Goal: Task Accomplishment & Management: Use online tool/utility

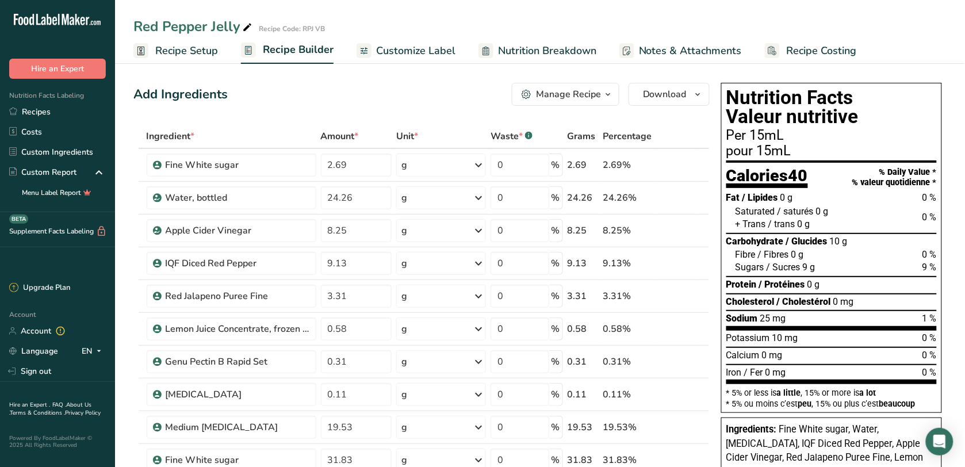
click at [80, 101] on div "Nutrition Facts Labeling Recipes Costs Custom Ingredients Custom Report Menu La…" at bounding box center [57, 145] width 115 height 133
click at [81, 112] on link "Recipes" at bounding box center [57, 112] width 115 height 20
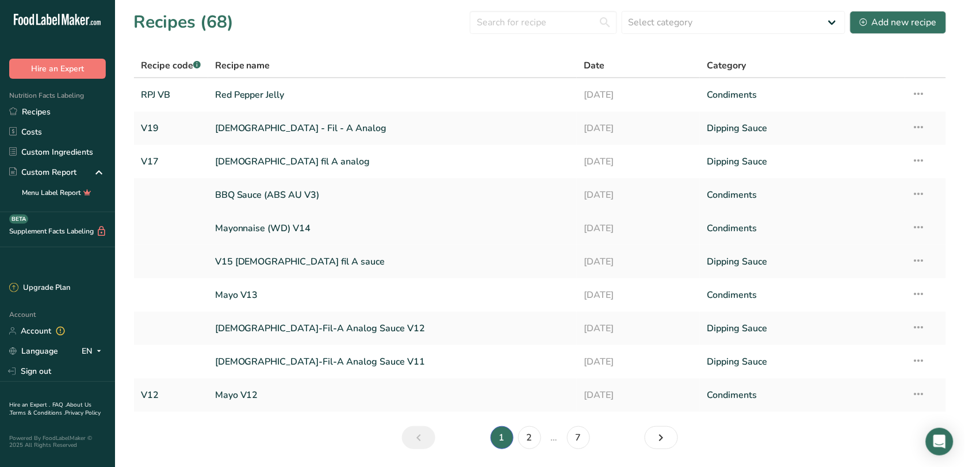
click at [916, 223] on icon at bounding box center [919, 227] width 14 height 21
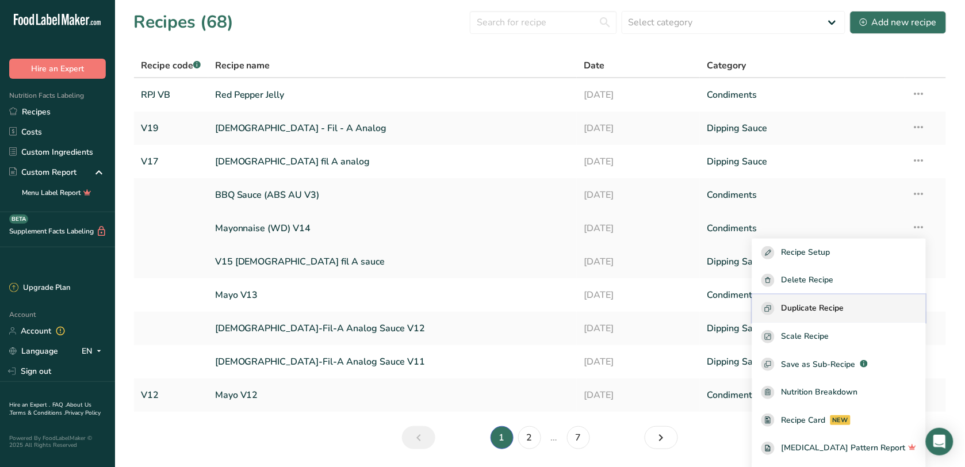
click at [843, 302] on span "Duplicate Recipe" at bounding box center [812, 308] width 63 height 13
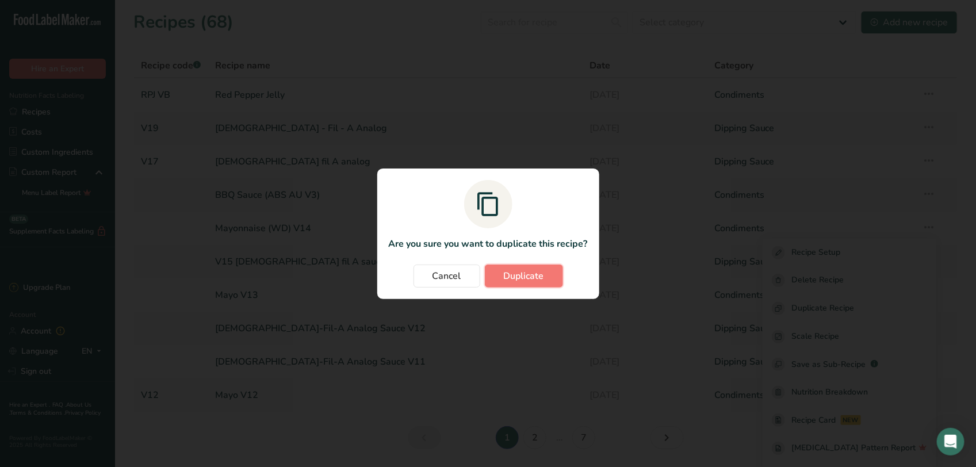
click at [524, 274] on span "Duplicate" at bounding box center [524, 276] width 40 height 14
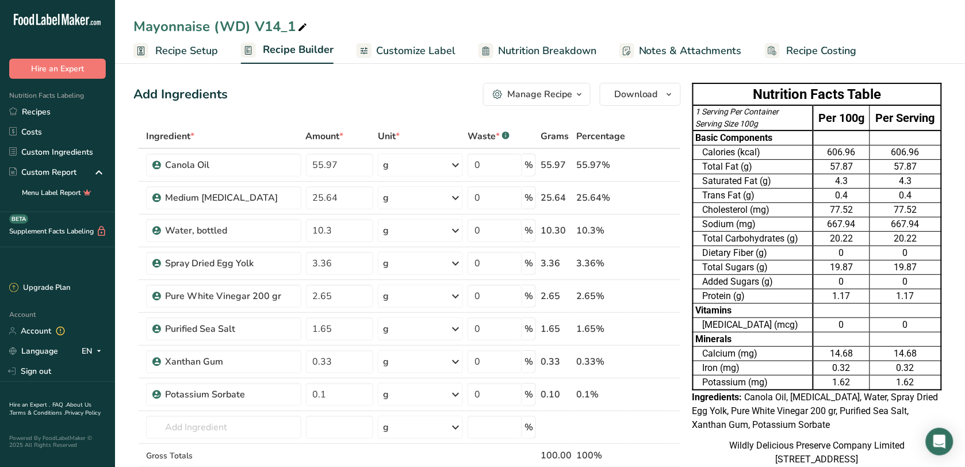
click at [197, 50] on span "Recipe Setup" at bounding box center [186, 51] width 63 height 16
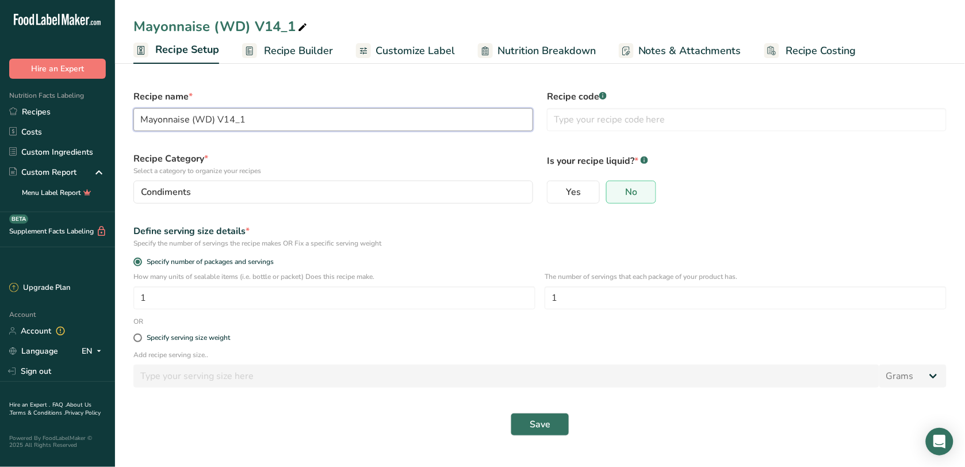
drag, startPoint x: 289, startPoint y: 121, endPoint x: 287, endPoint y: 127, distance: 6.0
click at [291, 124] on input "Mayonnaise (WD) V14_1" at bounding box center [333, 119] width 400 height 23
drag, startPoint x: 277, startPoint y: 124, endPoint x: 217, endPoint y: 133, distance: 60.0
click at [217, 133] on div "Recipe name * Mayonnaise (WD) V14_1" at bounding box center [332, 110] width 413 height 55
type input "Mayonnaise (WD) V15"
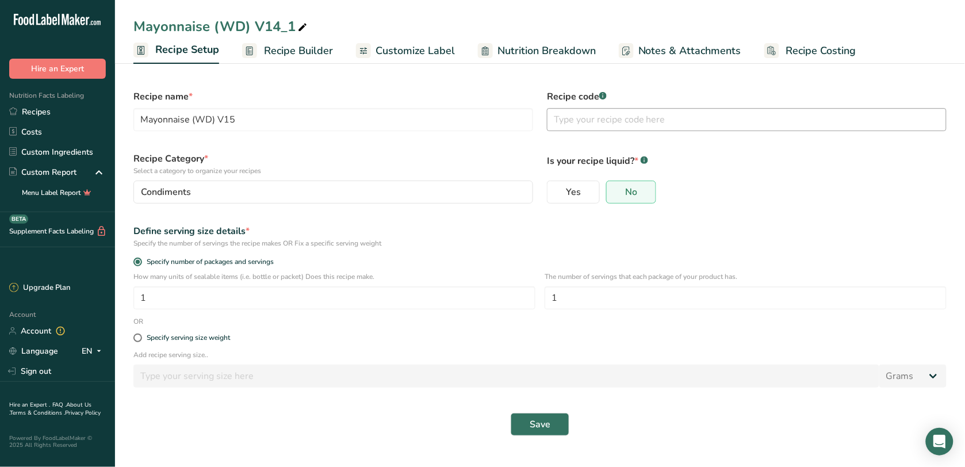
drag, startPoint x: 543, startPoint y: 117, endPoint x: 552, endPoint y: 113, distance: 9.3
click at [544, 117] on div "Recipe code .a-a{fill:#347362;}.b-a{fill:#fff;}" at bounding box center [746, 110] width 413 height 55
click at [562, 108] on input "text" at bounding box center [747, 119] width 400 height 23
type input "V15"
click at [555, 413] on button "Save" at bounding box center [539, 424] width 59 height 23
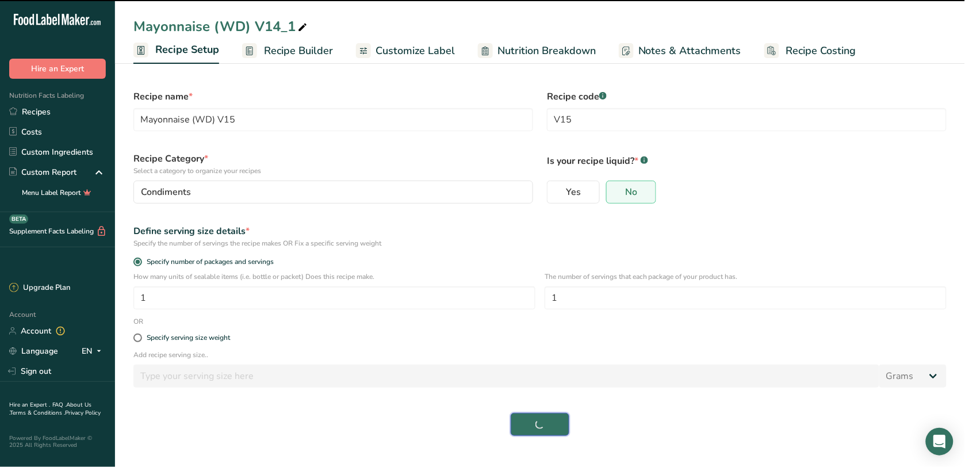
type input "Mayonnaise (WD) V15"
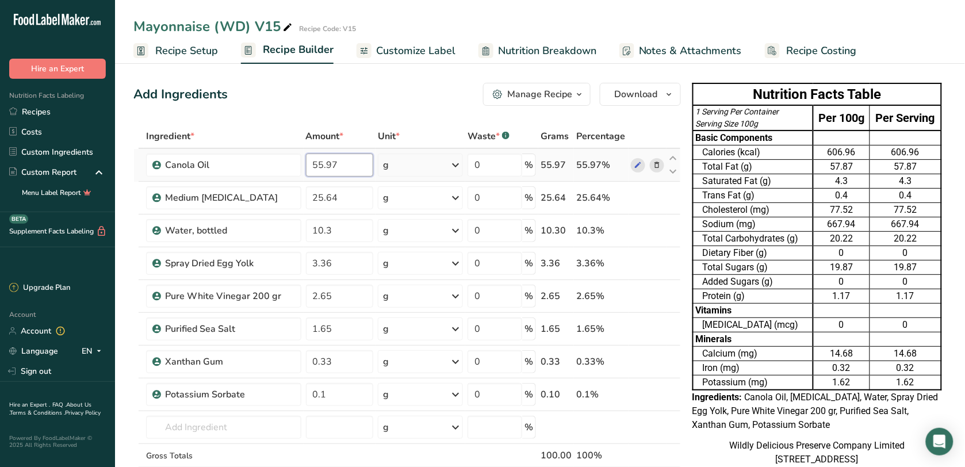
drag, startPoint x: 320, startPoint y: 171, endPoint x: 303, endPoint y: 172, distance: 16.7
click at [304, 172] on td "55.97" at bounding box center [340, 165] width 72 height 33
type input "33.80"
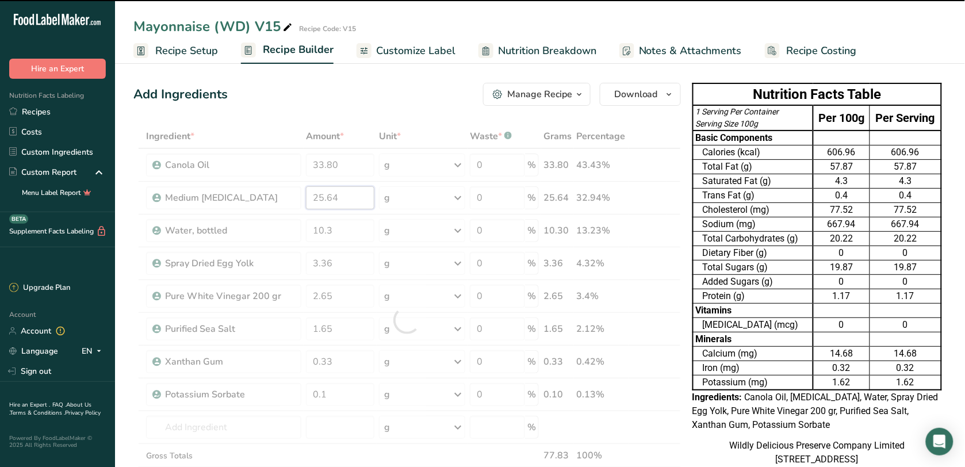
drag, startPoint x: 343, startPoint y: 194, endPoint x: 276, endPoint y: 195, distance: 66.7
click at [276, 195] on div "Ingredient * Amount * Unit * Waste * .a-a{fill:#347362;}.b-a{fill:#fff;} Grams …" at bounding box center [406, 319] width 547 height 391
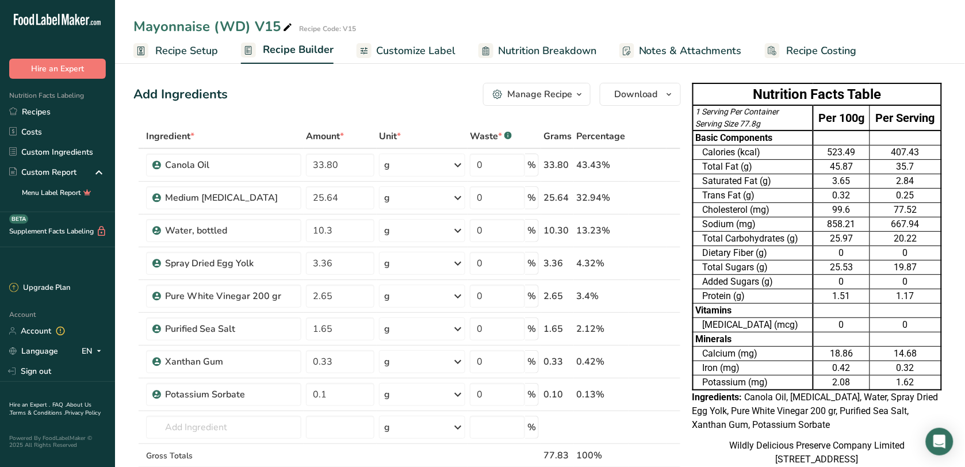
click at [266, 29] on div "Mayonnaise (WD) V15" at bounding box center [213, 26] width 161 height 21
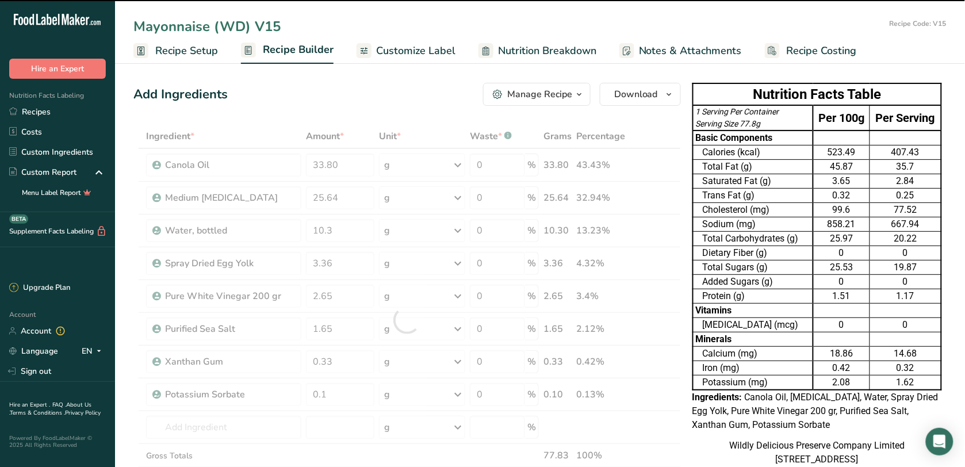
click at [164, 47] on span "Recipe Setup" at bounding box center [186, 51] width 63 height 16
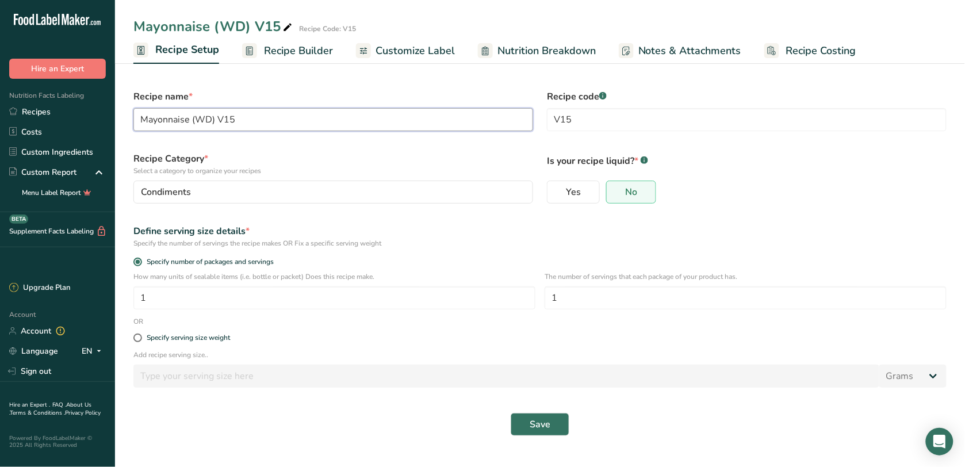
drag, startPoint x: 241, startPoint y: 113, endPoint x: 141, endPoint y: 113, distance: 100.6
click at [141, 113] on input "Mayonnaise (WD) V15" at bounding box center [333, 119] width 400 height 23
type input "c"
type input "[DEMOGRAPHIC_DATA]"
click at [53, 105] on link "Recipes" at bounding box center [57, 112] width 115 height 20
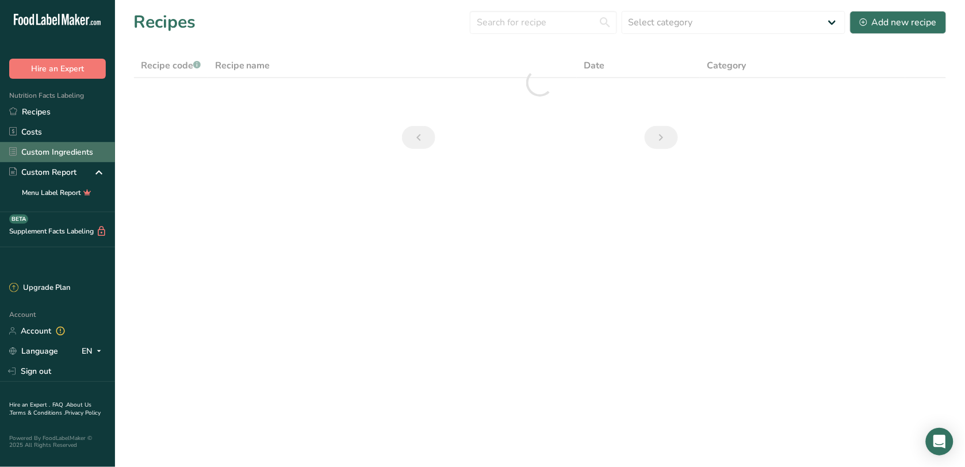
click at [71, 147] on link "Custom Ingredients" at bounding box center [57, 152] width 115 height 20
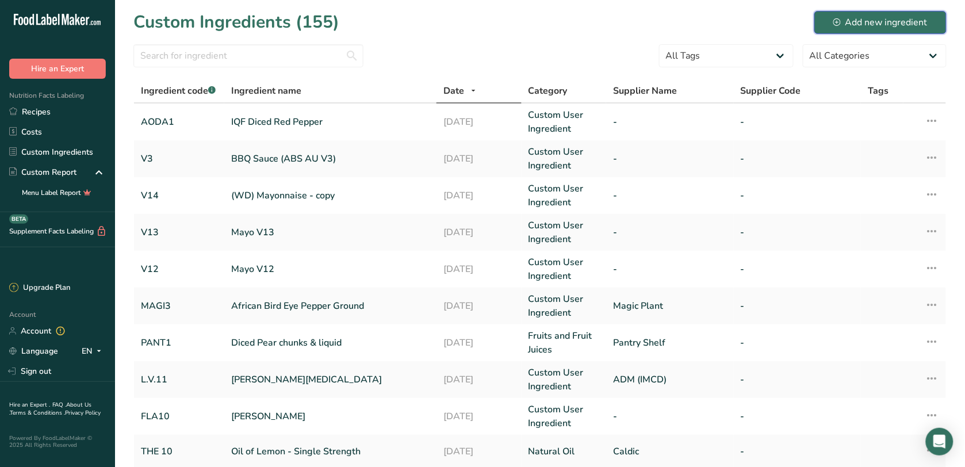
click at [909, 22] on div "Add new ingredient" at bounding box center [880, 23] width 94 height 14
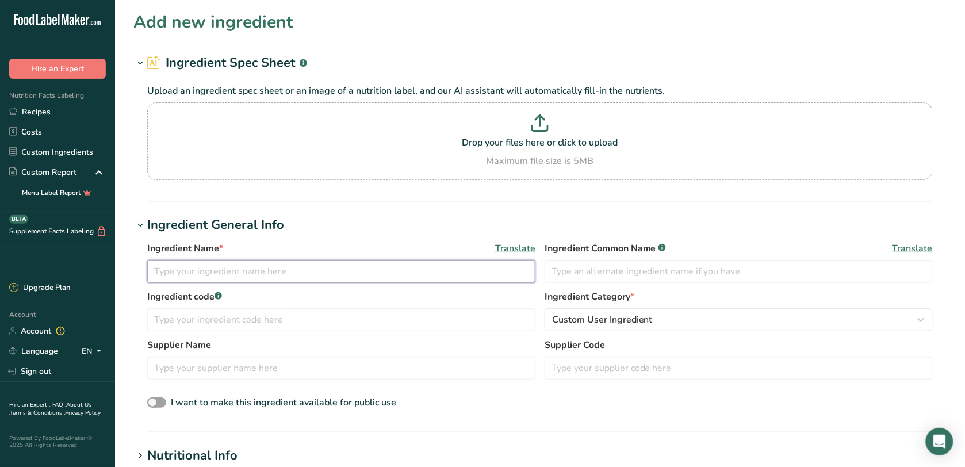
click at [300, 274] on input "text" at bounding box center [341, 271] width 388 height 23
type input "[MEDICAL_DATA]"
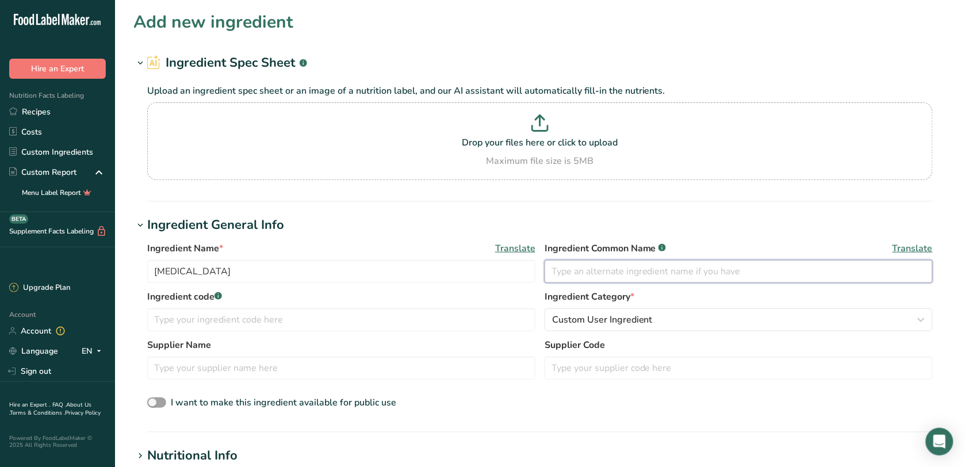
click at [589, 264] on input "text" at bounding box center [738, 271] width 388 height 23
click at [451, 318] on input "text" at bounding box center [341, 319] width 388 height 23
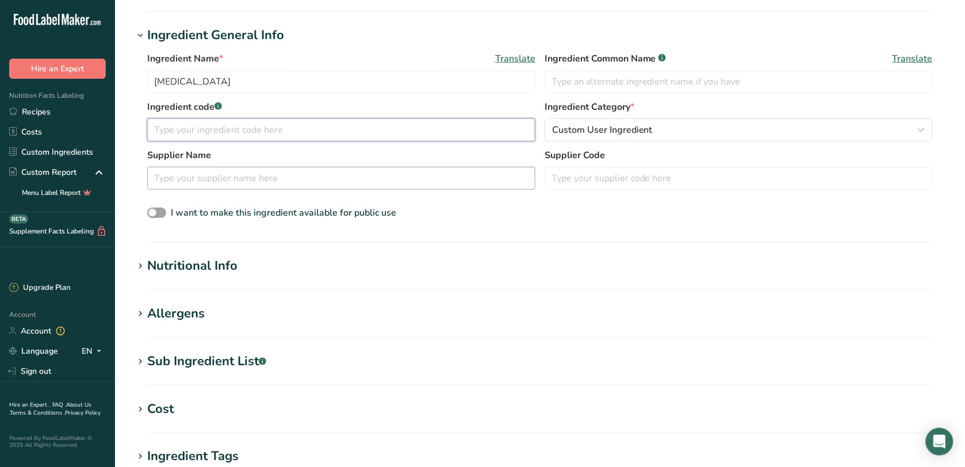
scroll to position [216, 0]
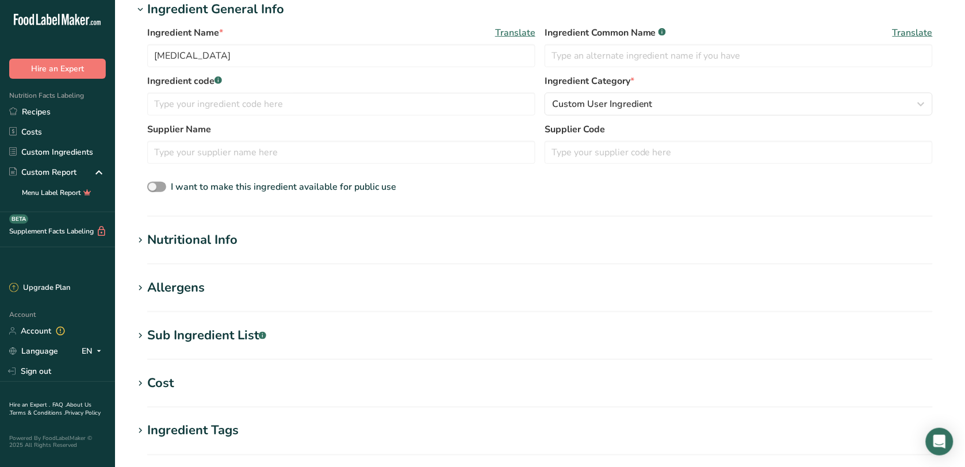
click at [268, 239] on h1 "Nutritional Info" at bounding box center [539, 240] width 813 height 19
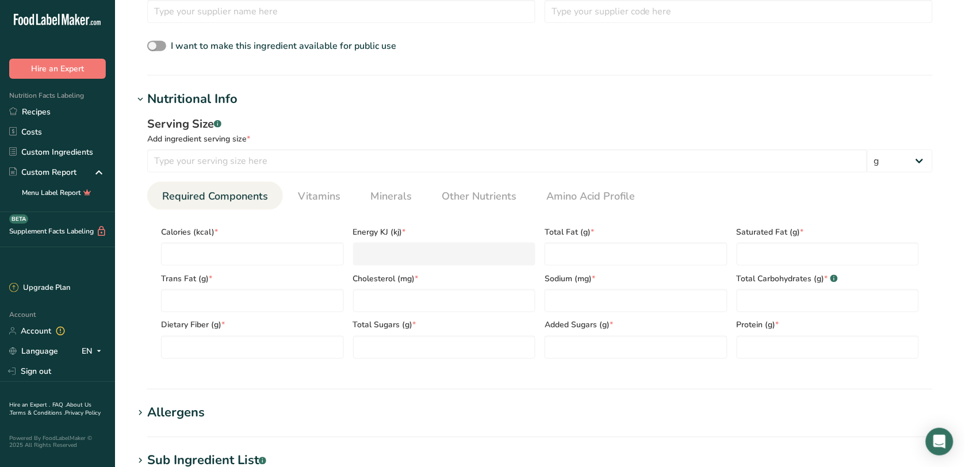
scroll to position [359, 0]
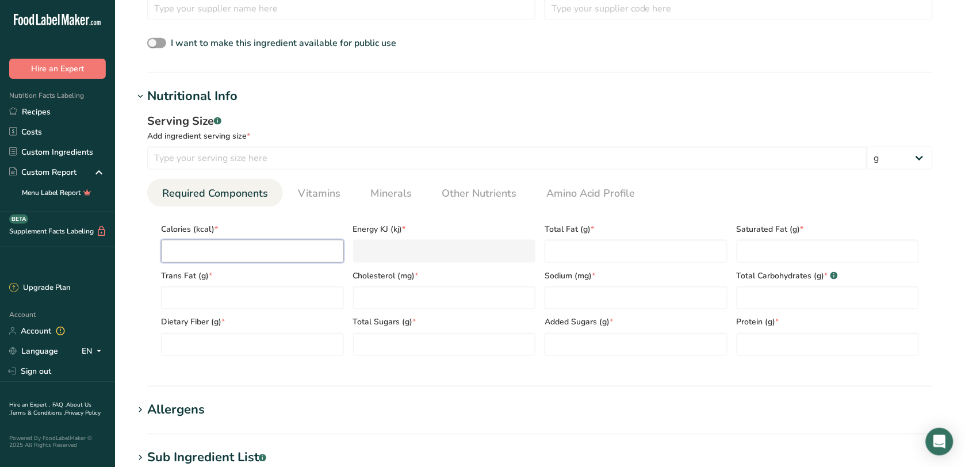
click at [243, 257] on input "number" at bounding box center [252, 251] width 183 height 23
type input "0"
type KJ "0"
type input "0"
click at [578, 245] on Fat "number" at bounding box center [635, 251] width 183 height 23
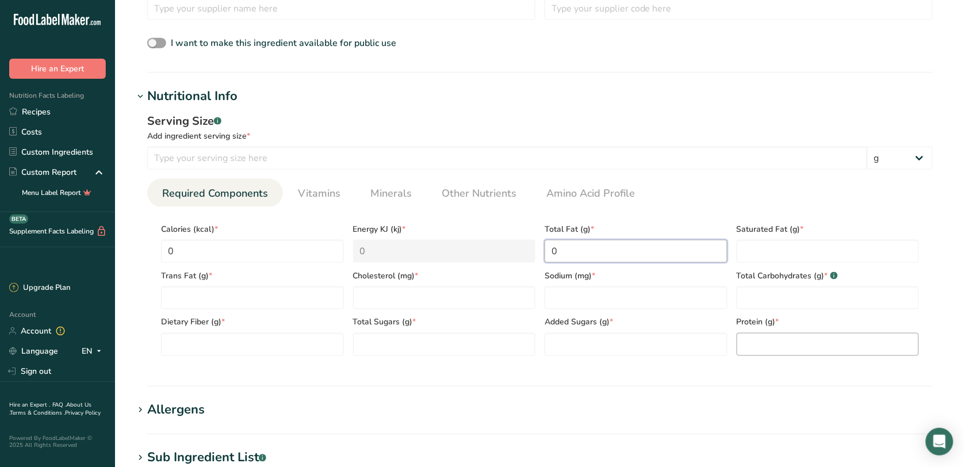
type Fat "0"
click at [765, 346] on input "number" at bounding box center [827, 344] width 183 height 23
type input "0"
click at [805, 294] on Carbohydrates "number" at bounding box center [827, 297] width 183 height 23
type Carbohydrates "0"
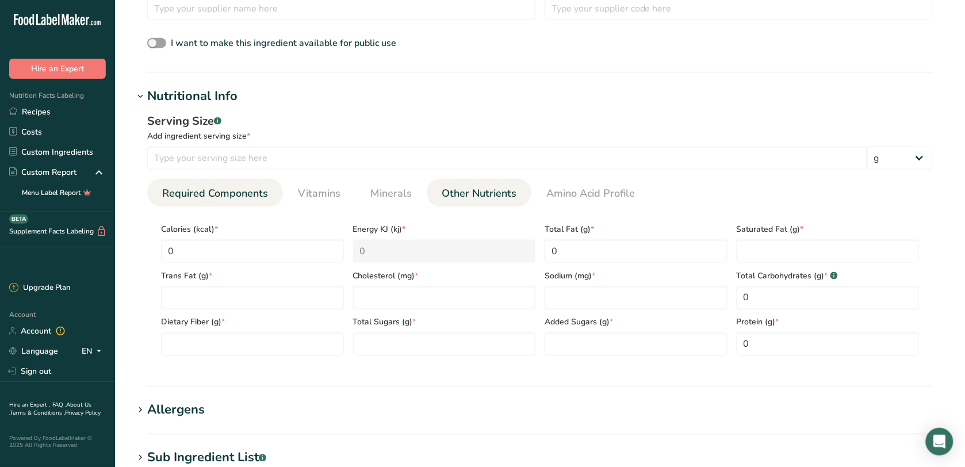
click at [487, 198] on span "Other Nutrients" at bounding box center [479, 194] width 75 height 16
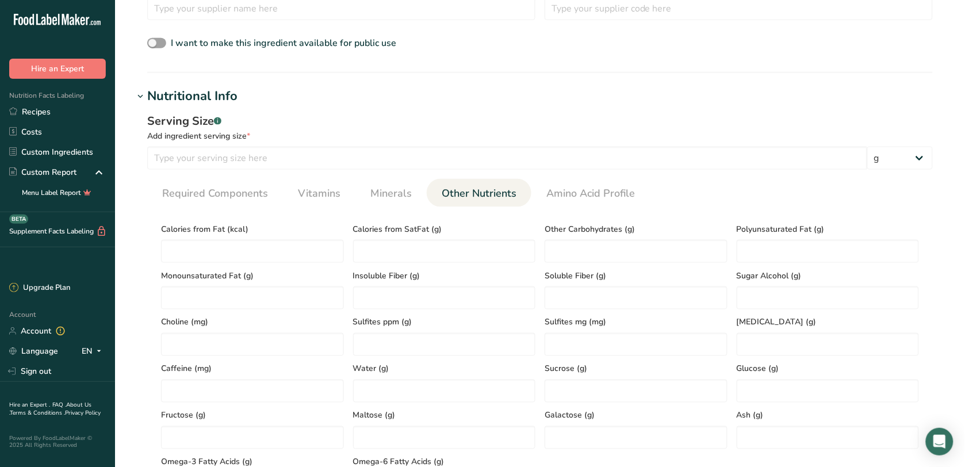
scroll to position [431, 0]
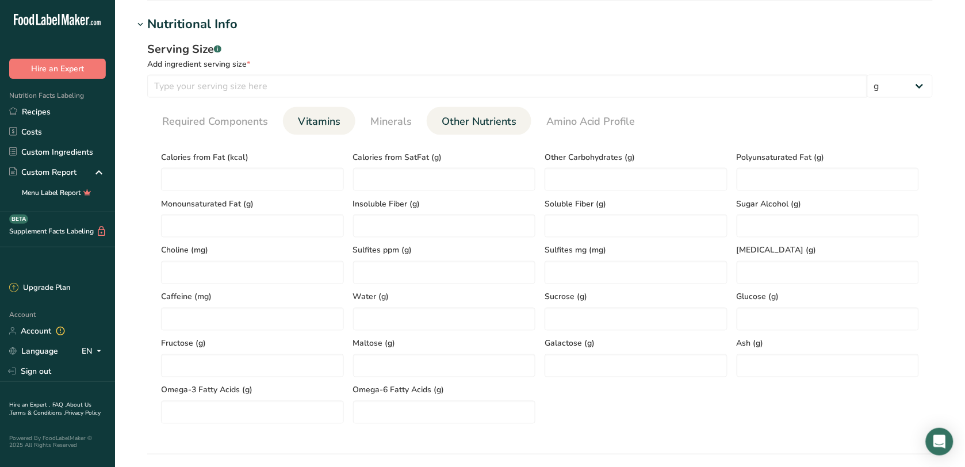
click at [317, 131] on link "Vitamins" at bounding box center [319, 121] width 52 height 29
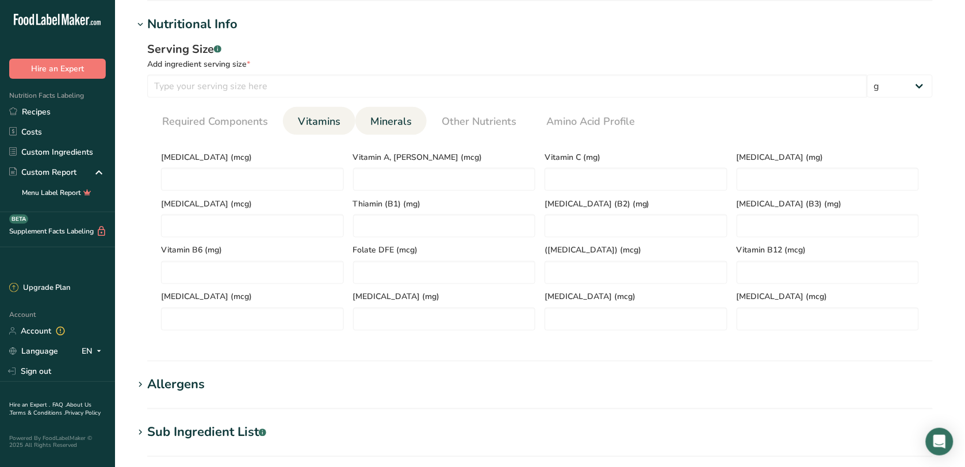
click at [405, 118] on span "Minerals" at bounding box center [390, 122] width 41 height 16
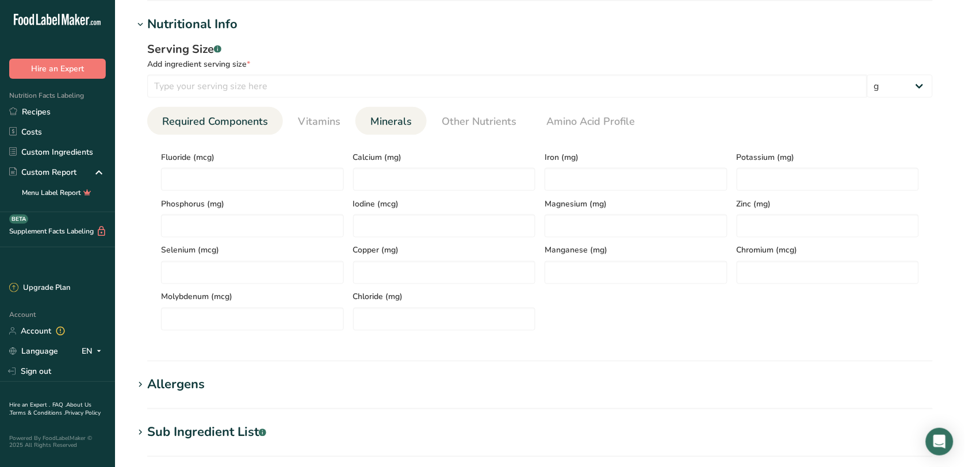
click at [233, 117] on span "Required Components" at bounding box center [215, 122] width 106 height 16
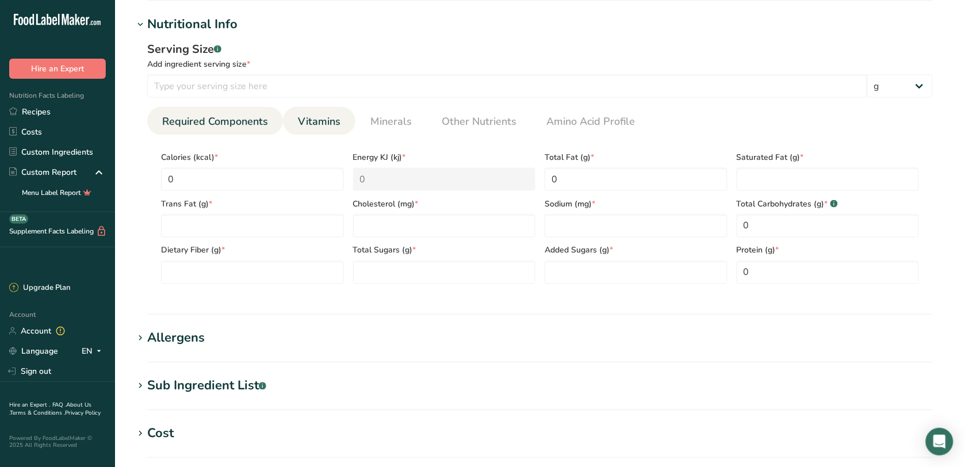
click at [338, 125] on span "Vitamins" at bounding box center [319, 122] width 43 height 16
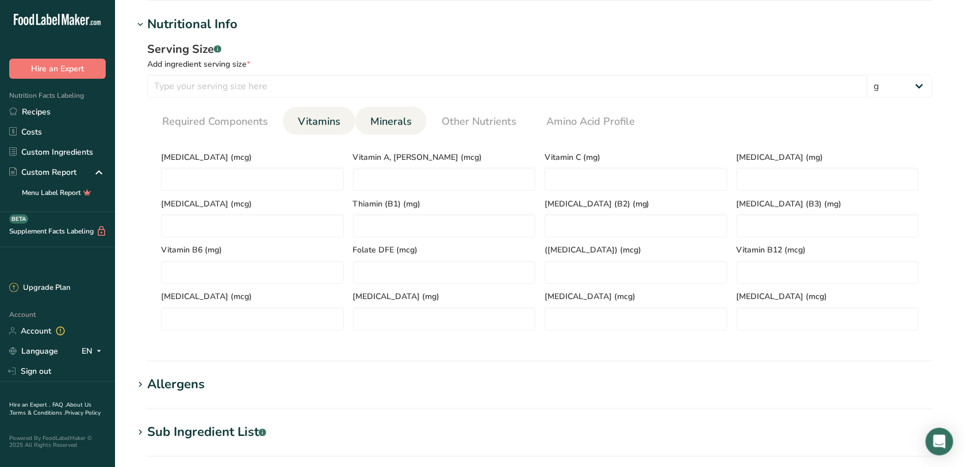
drag, startPoint x: 395, startPoint y: 122, endPoint x: 402, endPoint y: 126, distance: 8.5
click at [395, 124] on span "Minerals" at bounding box center [390, 122] width 41 height 16
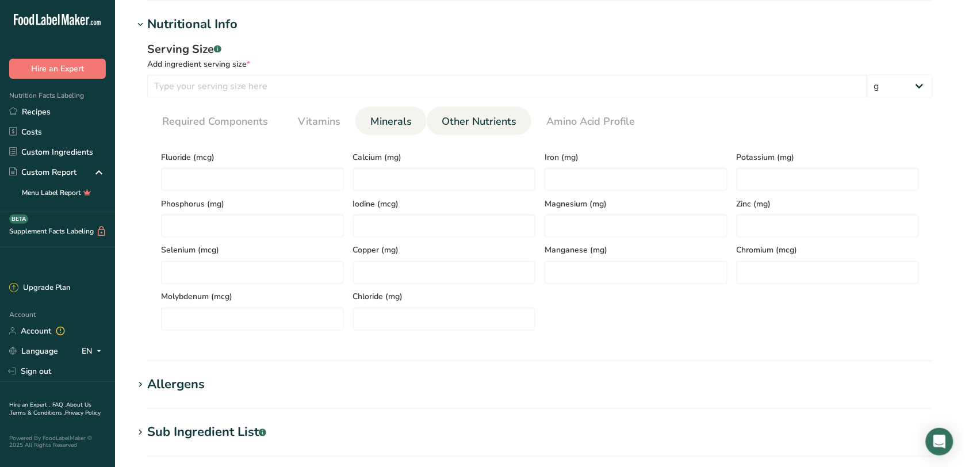
click at [466, 126] on span "Other Nutrients" at bounding box center [479, 122] width 75 height 16
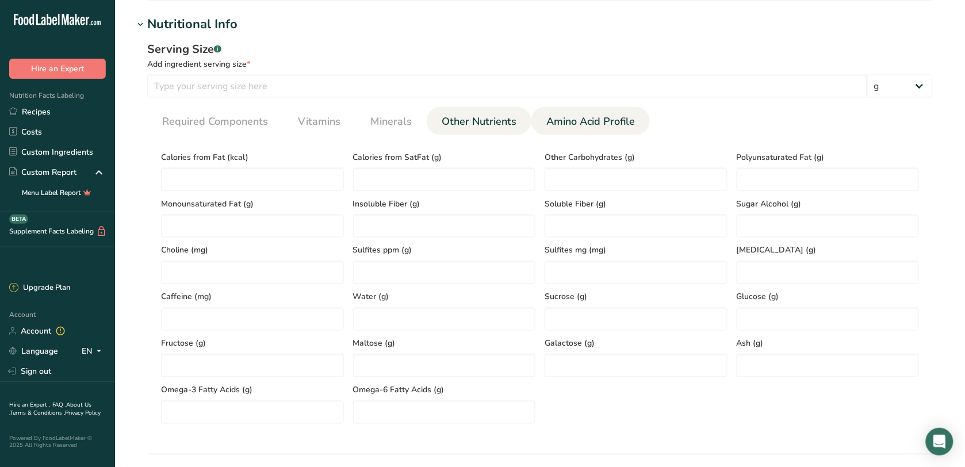
click at [605, 122] on span "Amino Acid Profile" at bounding box center [590, 122] width 89 height 16
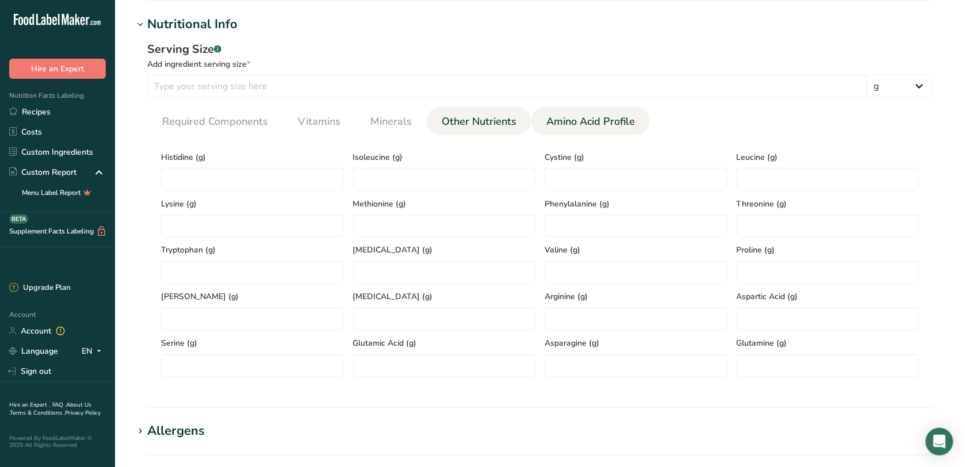
click at [496, 122] on span "Other Nutrients" at bounding box center [479, 122] width 75 height 16
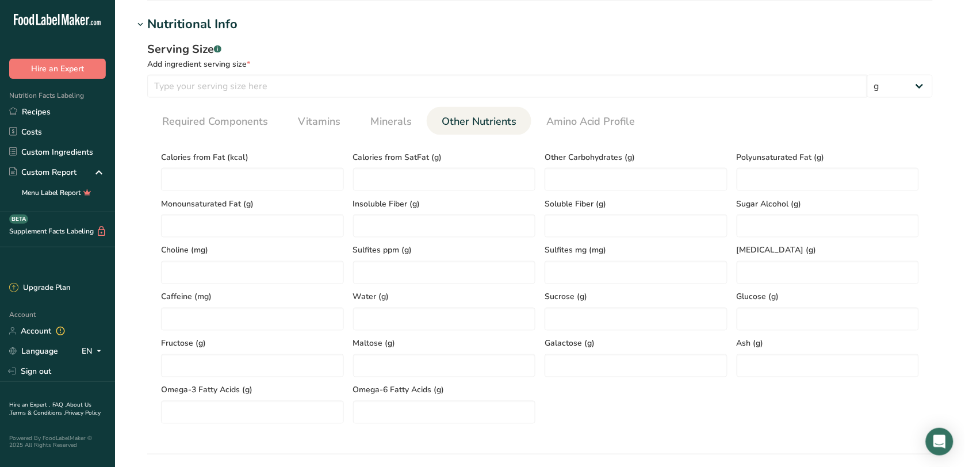
click at [370, 136] on section "Calories (kcal) * 0 Energy KJ (kj) * 0 Total Fat (g) * 0 Saturated Fat (g) * Tr…" at bounding box center [539, 284] width 785 height 298
click at [371, 131] on link "Minerals" at bounding box center [391, 121] width 51 height 29
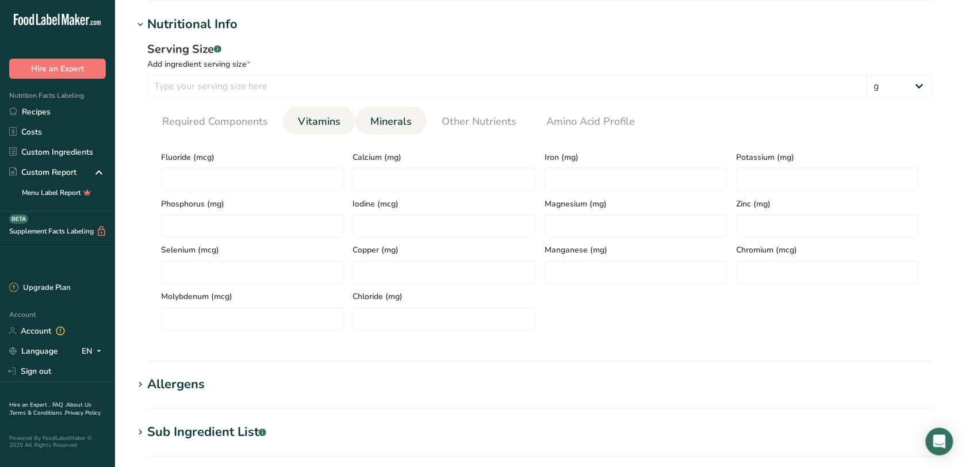
click at [302, 124] on span "Vitamins" at bounding box center [319, 122] width 43 height 16
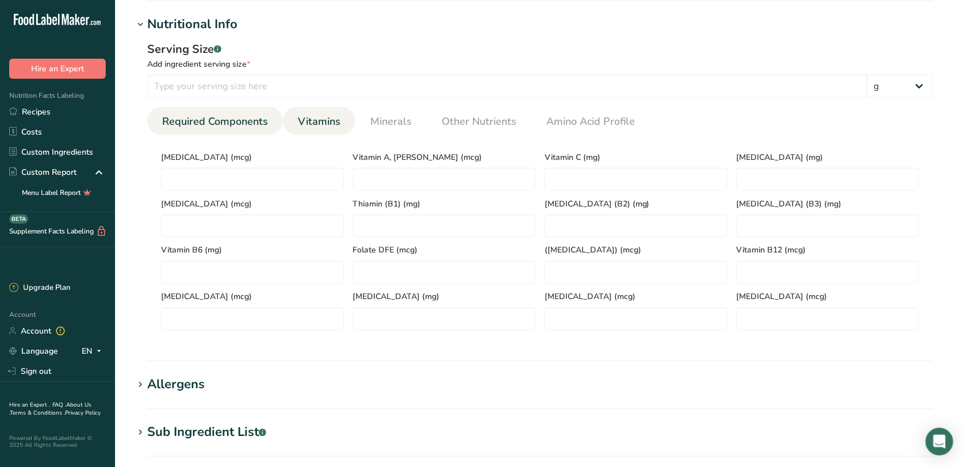
click at [193, 128] on span "Required Components" at bounding box center [215, 122] width 106 height 16
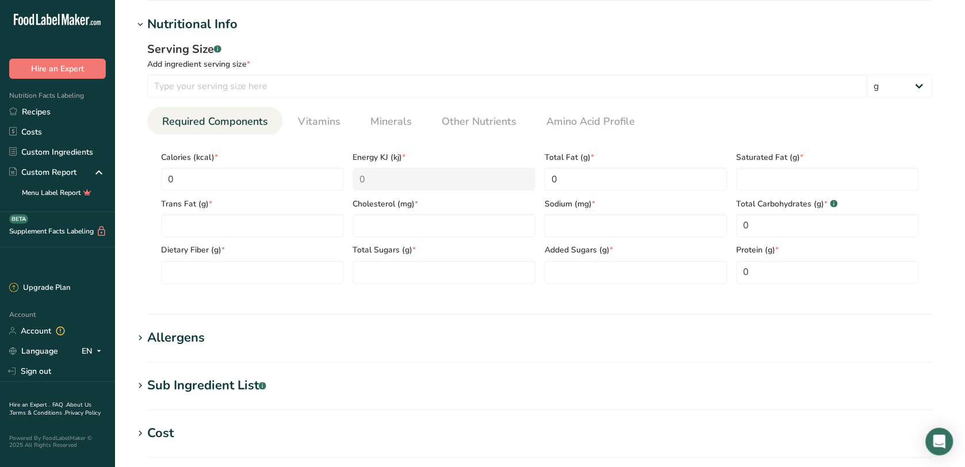
click at [326, 133] on link "Vitamins" at bounding box center [319, 121] width 52 height 29
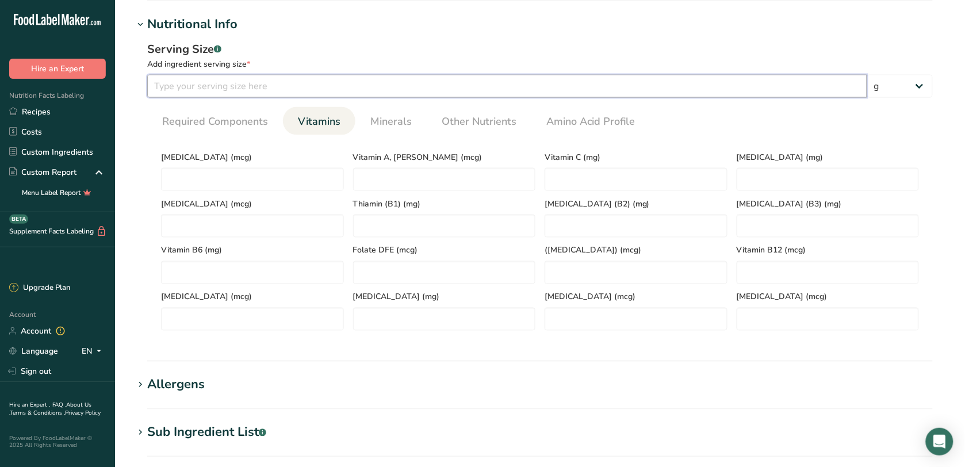
click at [379, 91] on input "number" at bounding box center [507, 86] width 720 height 23
type input "100"
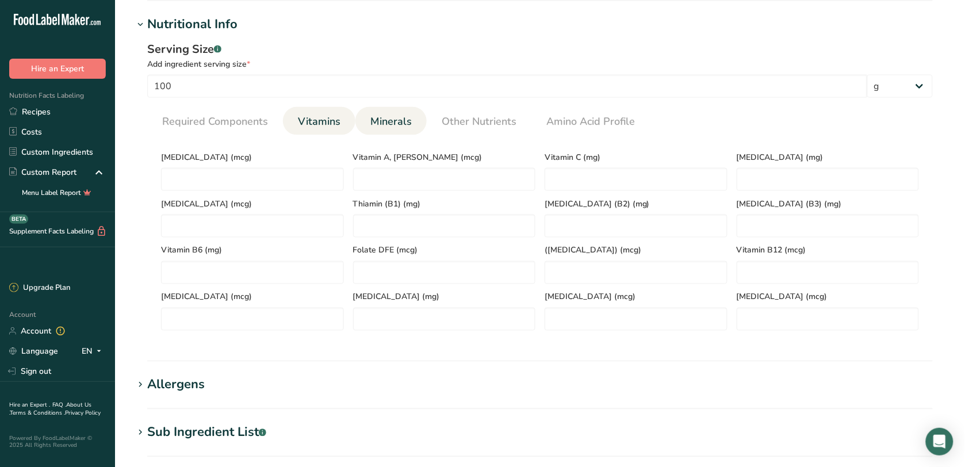
click at [412, 118] on link "Minerals" at bounding box center [391, 121] width 51 height 29
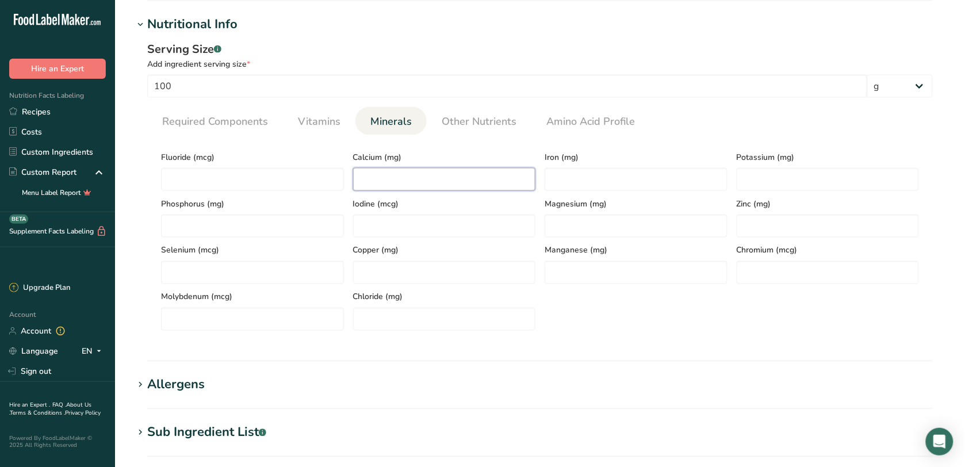
click at [410, 175] on input "number" at bounding box center [444, 179] width 183 height 23
type input "9800"
click at [421, 150] on div "Calcium (mg) 9800" at bounding box center [444, 167] width 192 height 47
click at [564, 185] on input "number" at bounding box center [635, 179] width 183 height 23
type input "0"
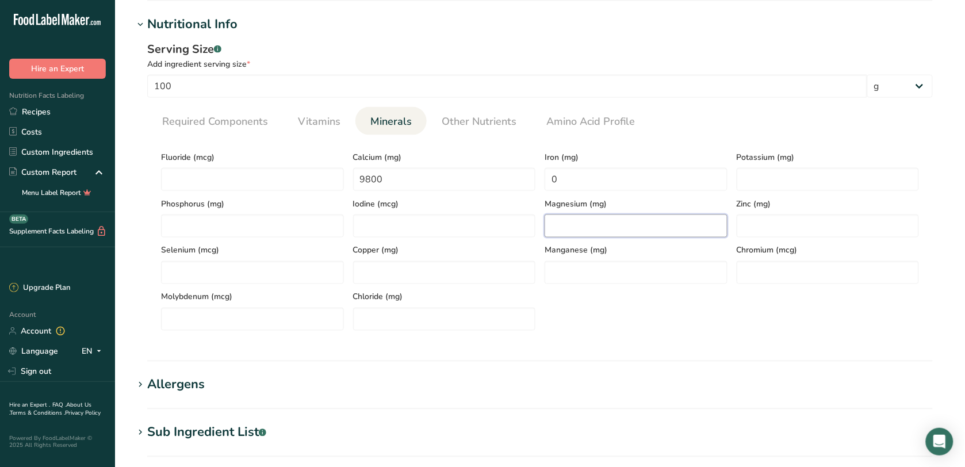
click at [593, 218] on input "number" at bounding box center [635, 225] width 183 height 23
type input "2.3"
click at [232, 131] on link "Required Components" at bounding box center [215, 121] width 115 height 29
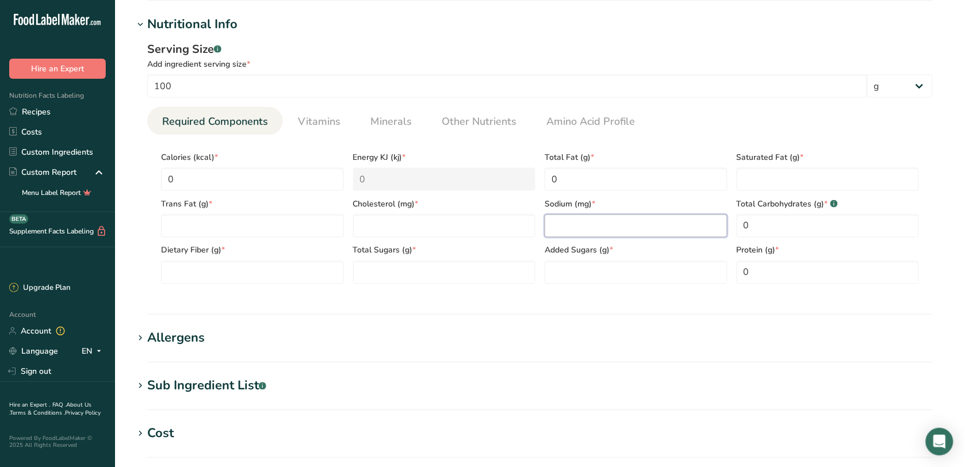
click at [590, 228] on input "number" at bounding box center [635, 225] width 183 height 23
type input "11200"
click at [363, 122] on li "Minerals" at bounding box center [390, 121] width 71 height 28
click at [398, 116] on span "Minerals" at bounding box center [390, 122] width 41 height 16
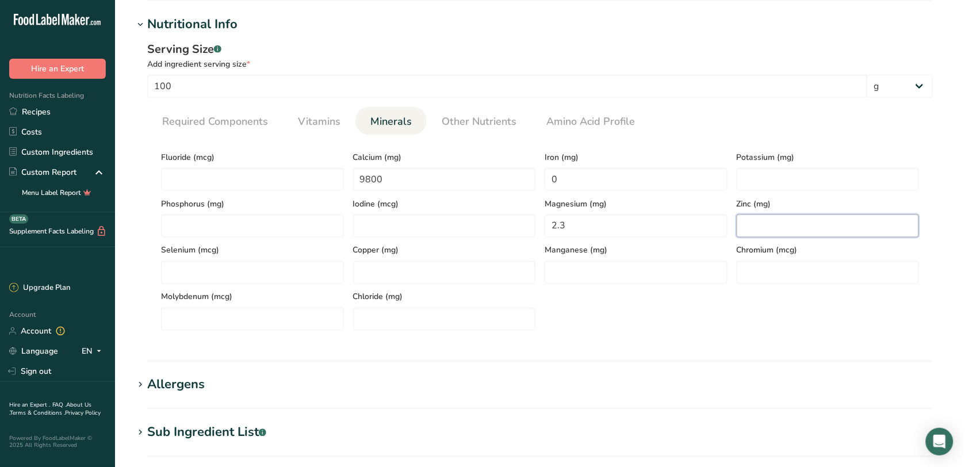
click at [758, 229] on input "number" at bounding box center [827, 225] width 183 height 23
type input "0"
click at [171, 136] on section "Calories (kcal) * 0 Energy KJ (kj) * 0 Total Fat (g) * 0 Saturated Fat (g) * Tr…" at bounding box center [539, 237] width 785 height 205
click at [177, 125] on span "Required Components" at bounding box center [215, 122] width 106 height 16
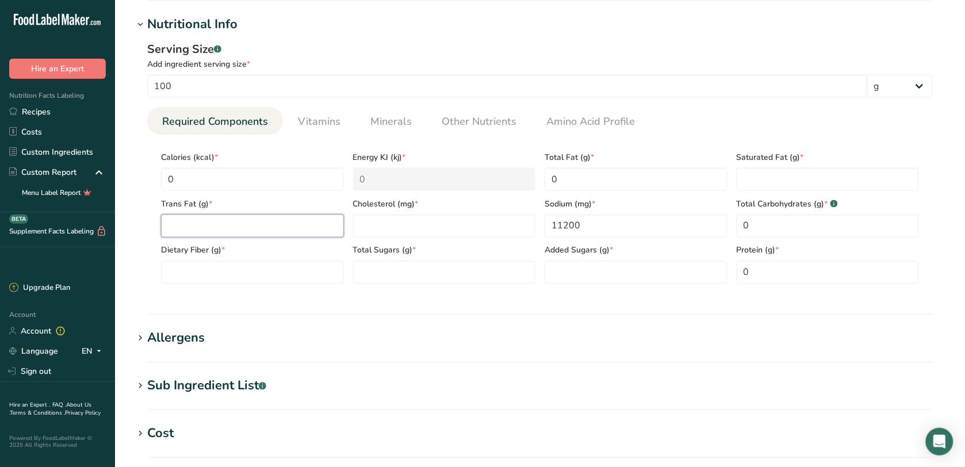
click at [198, 231] on Fat "number" at bounding box center [252, 225] width 183 height 23
type Fat "0"
click at [803, 191] on Fat "number" at bounding box center [827, 179] width 183 height 23
type Fat "0"
click at [547, 277] on Sugars "number" at bounding box center [635, 272] width 183 height 23
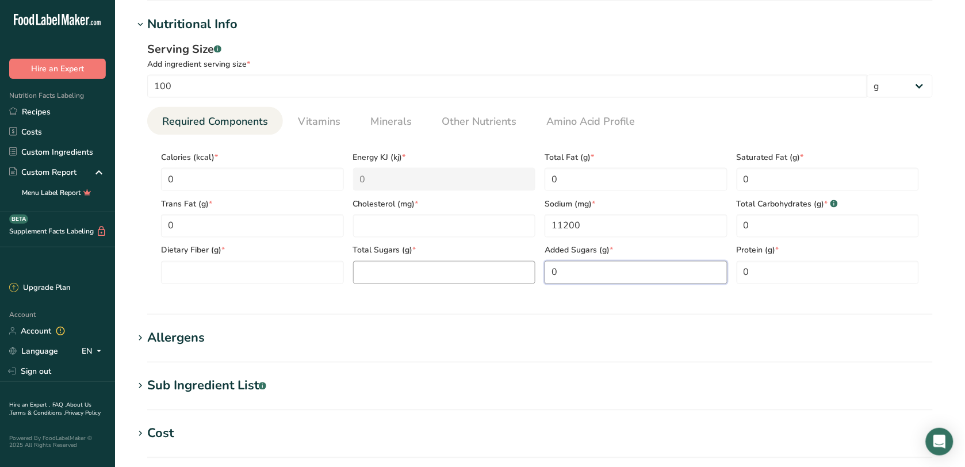
type Sugars "0"
click at [421, 268] on Sugars "number" at bounding box center [444, 272] width 183 height 23
type Sugars "0"
click at [404, 223] on input "number" at bounding box center [444, 225] width 183 height 23
type input "0"
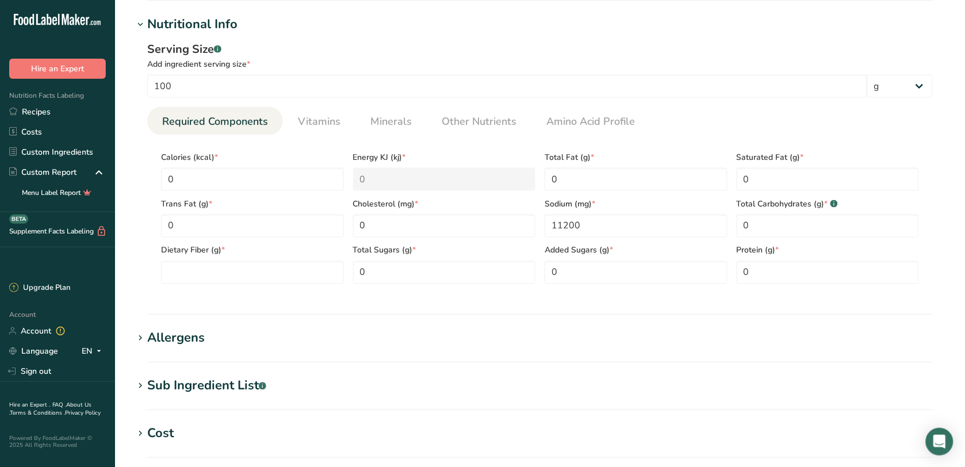
click at [237, 290] on section "Calories (kcal) * 0 Energy KJ (kj) * 0 Total Fat (g) * 0 Saturated Fat (g) * 0 …" at bounding box center [539, 214] width 785 height 158
click at [242, 277] on Fiber "number" at bounding box center [252, 272] width 183 height 23
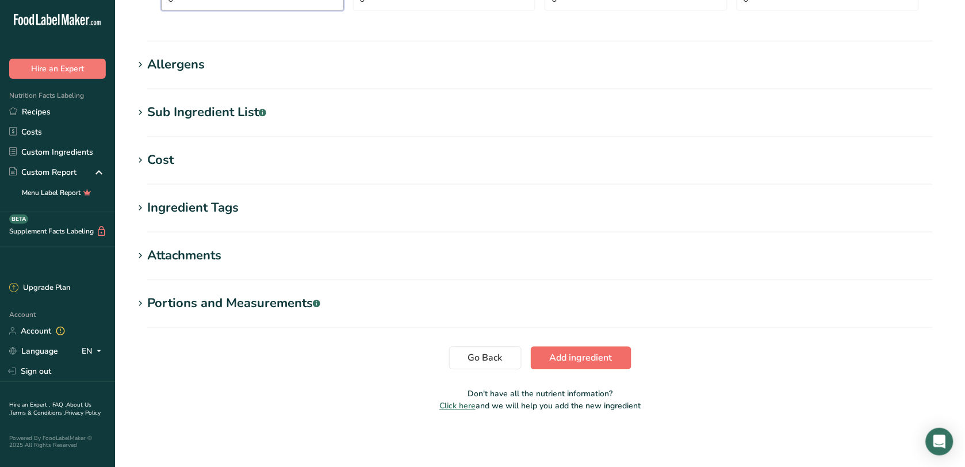
type Fiber "0"
click at [559, 358] on span "Add ingredient" at bounding box center [581, 358] width 63 height 14
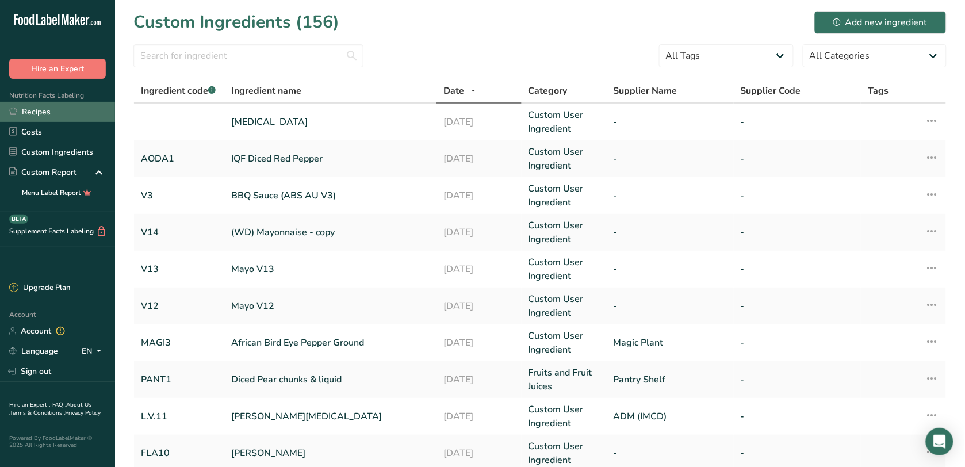
click at [62, 110] on link "Recipes" at bounding box center [57, 112] width 115 height 20
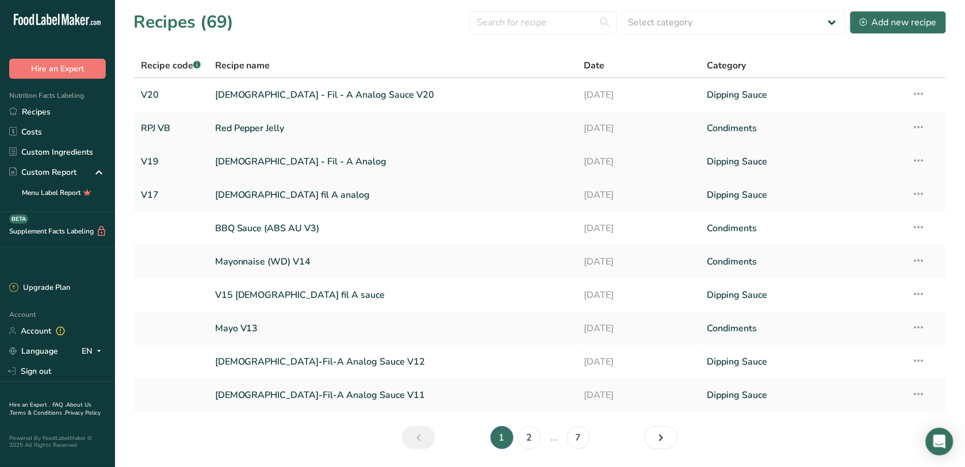
click at [324, 165] on link "[DEMOGRAPHIC_DATA] - Fil - A Analog" at bounding box center [392, 161] width 355 height 24
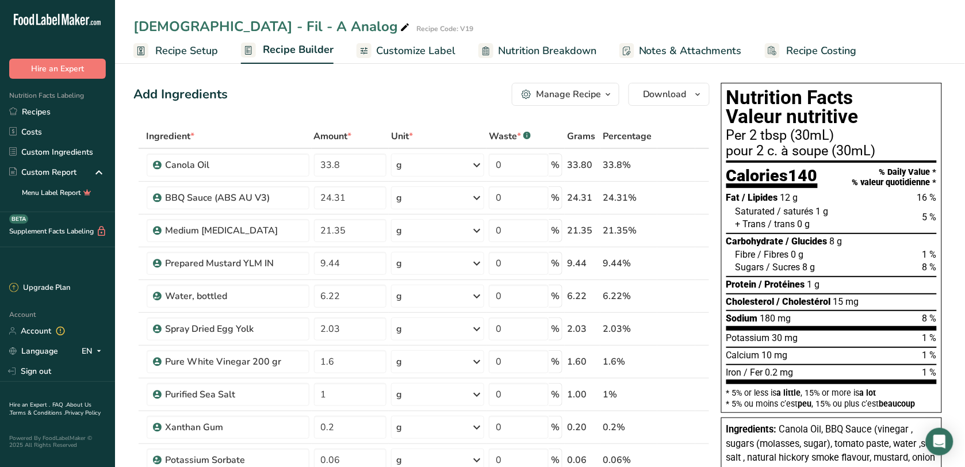
click at [421, 49] on span "Customize Label" at bounding box center [415, 51] width 79 height 16
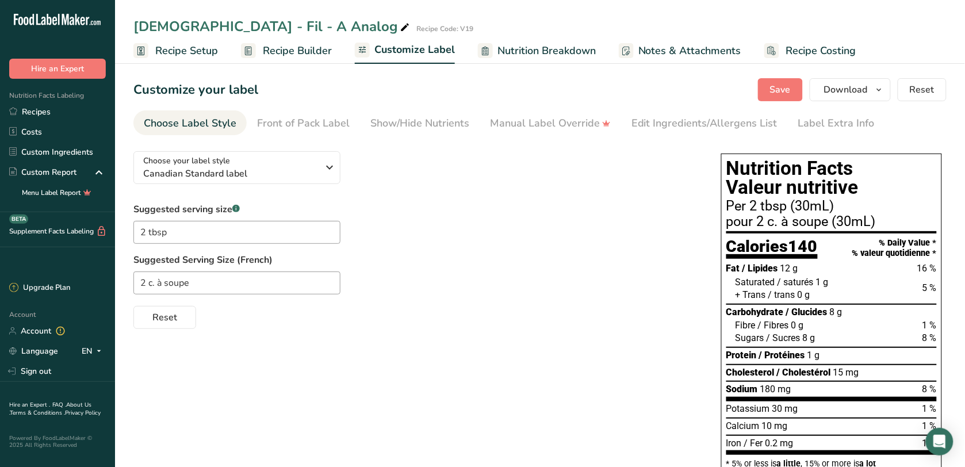
click at [562, 58] on link "Nutrition Breakdown" at bounding box center [537, 51] width 118 height 26
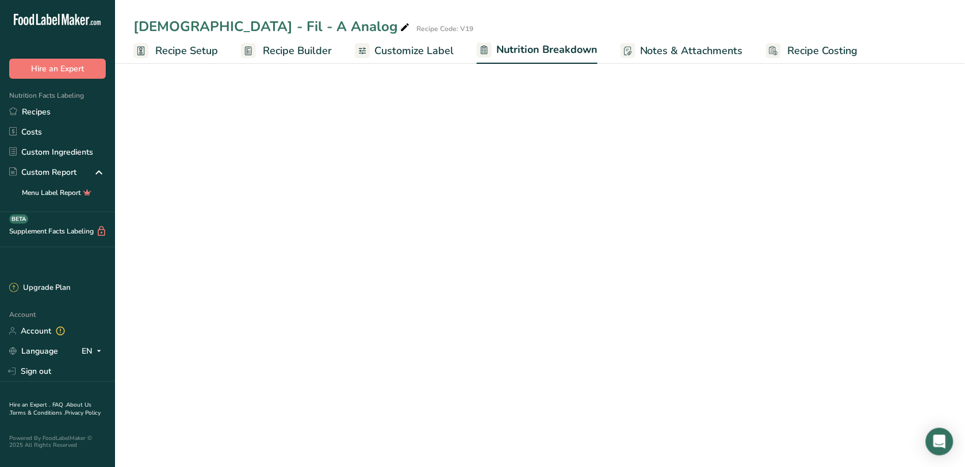
select select "Calories"
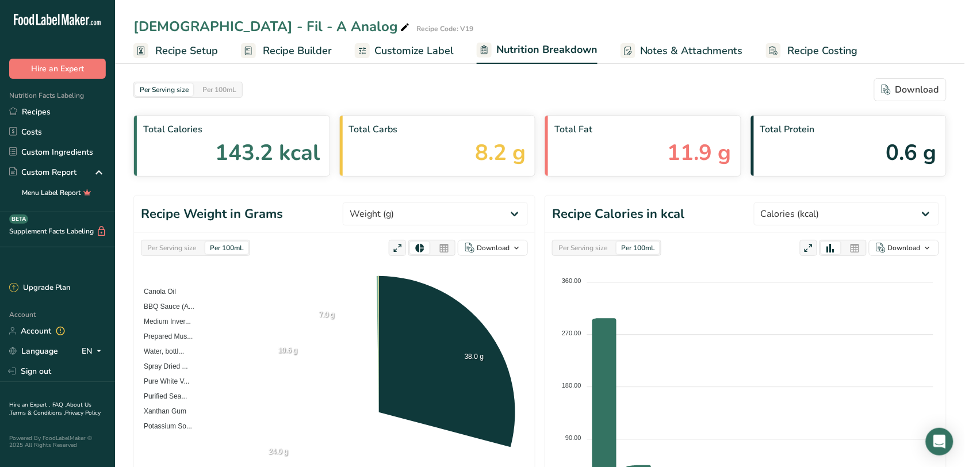
click at [434, 52] on span "Customize Label" at bounding box center [413, 51] width 79 height 16
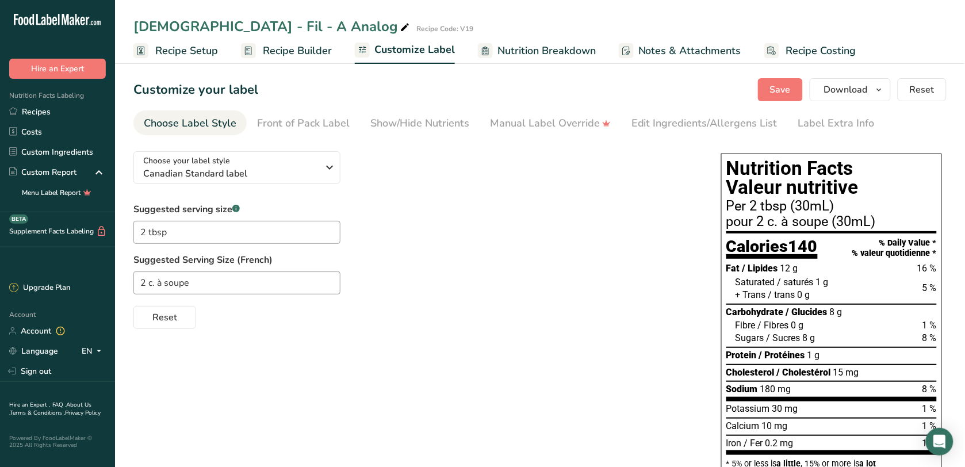
click at [710, 108] on section "Customize your label Save Download Choose what to show on your downloaded label…" at bounding box center [540, 440] width 850 height 761
click at [713, 117] on div "Edit Ingredients/Allergens List" at bounding box center [704, 124] width 146 height 16
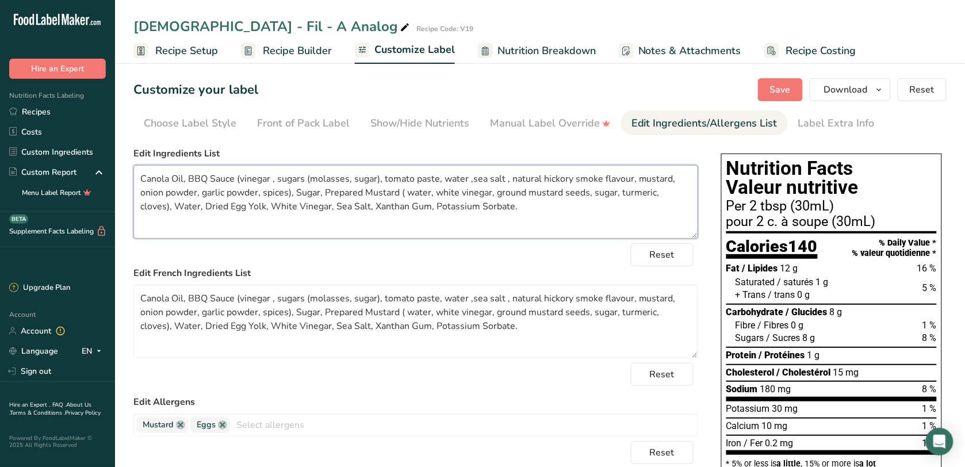
drag, startPoint x: 494, startPoint y: 213, endPoint x: 140, endPoint y: 171, distance: 357.2
click at [140, 171] on textarea "Canola Oil, BBQ Sauce (vinegar , sugars (molasses, sugar), tomato paste, water …" at bounding box center [415, 202] width 565 height 74
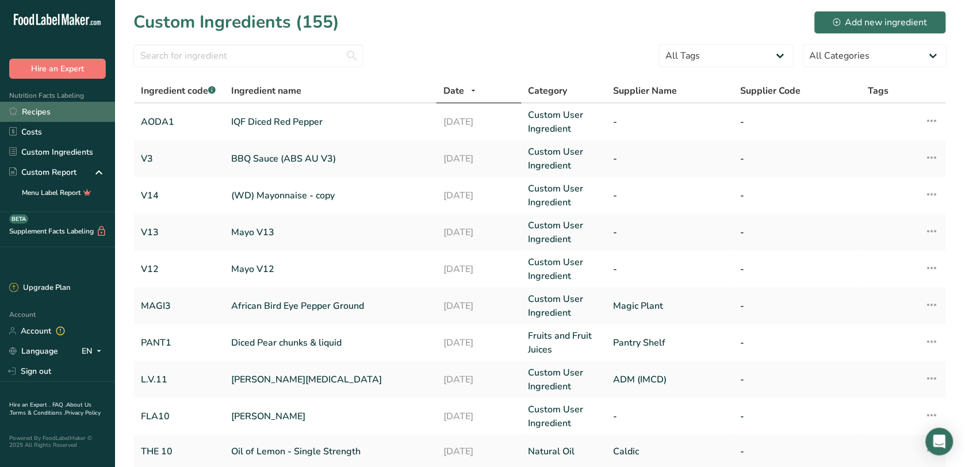
click at [56, 110] on link "Recipes" at bounding box center [57, 112] width 115 height 20
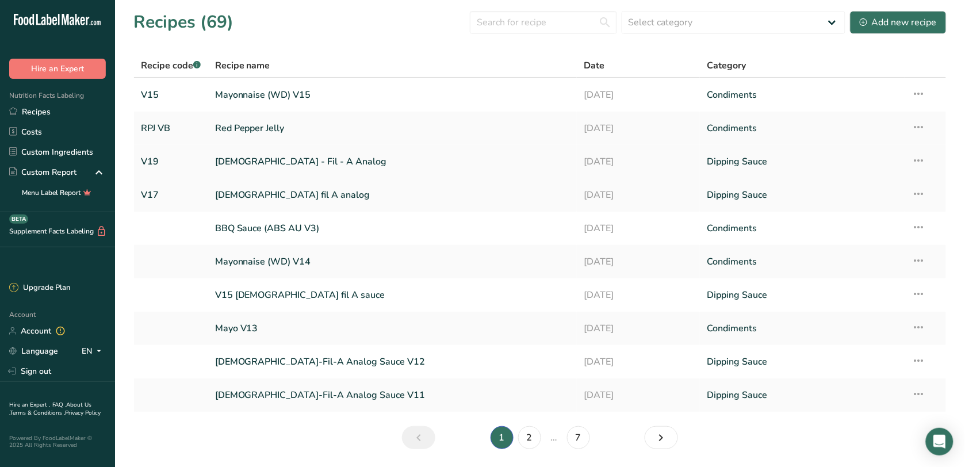
click at [455, 165] on link "[DEMOGRAPHIC_DATA] - Fil - A Analog" at bounding box center [392, 161] width 355 height 24
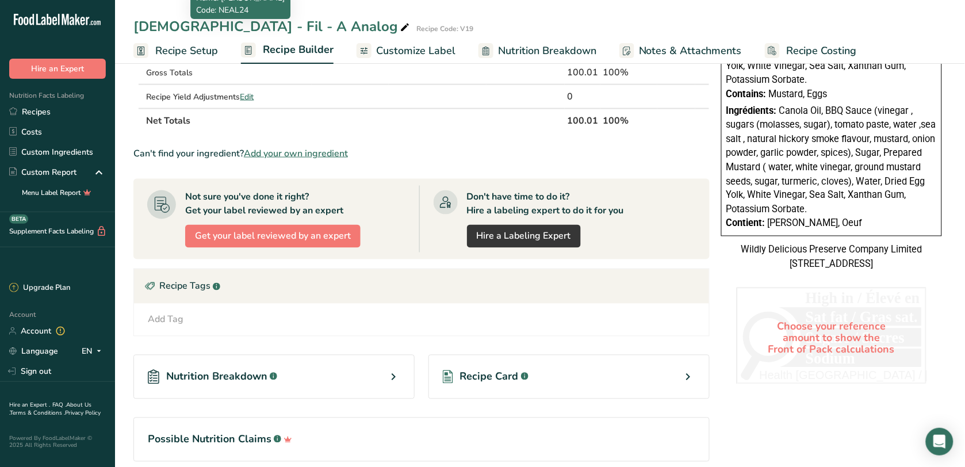
scroll to position [499, 0]
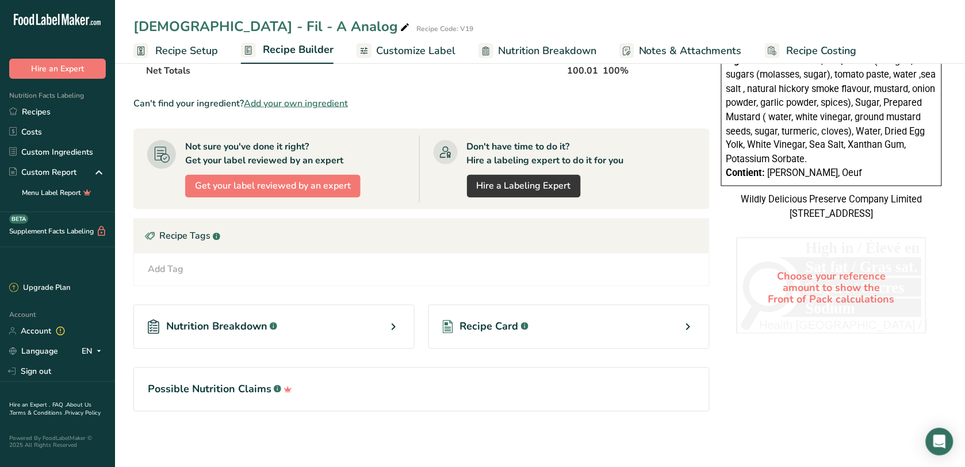
click at [216, 44] on span "Recipe Setup" at bounding box center [186, 51] width 63 height 16
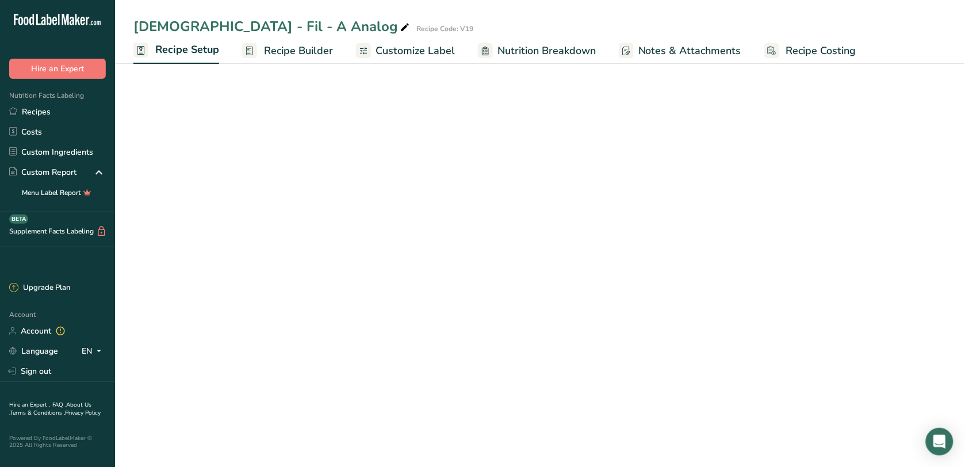
scroll to position [49, 0]
select select "19"
select select "22"
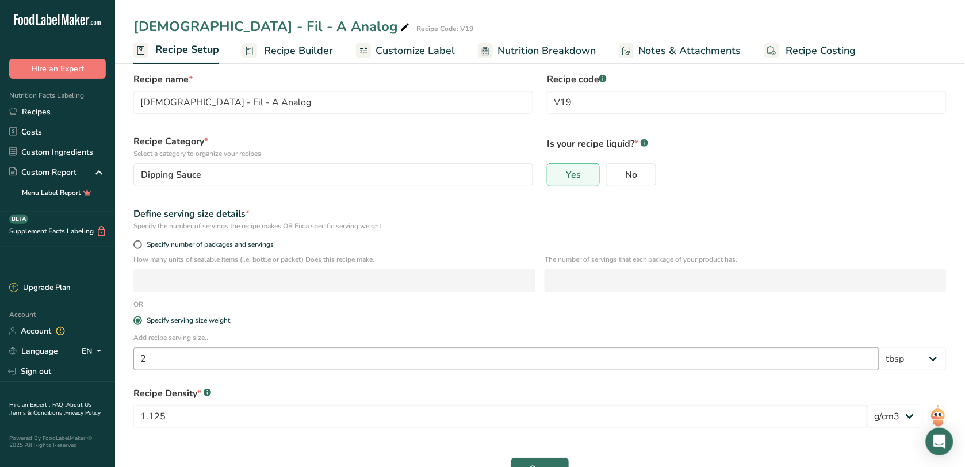
scroll to position [0, 0]
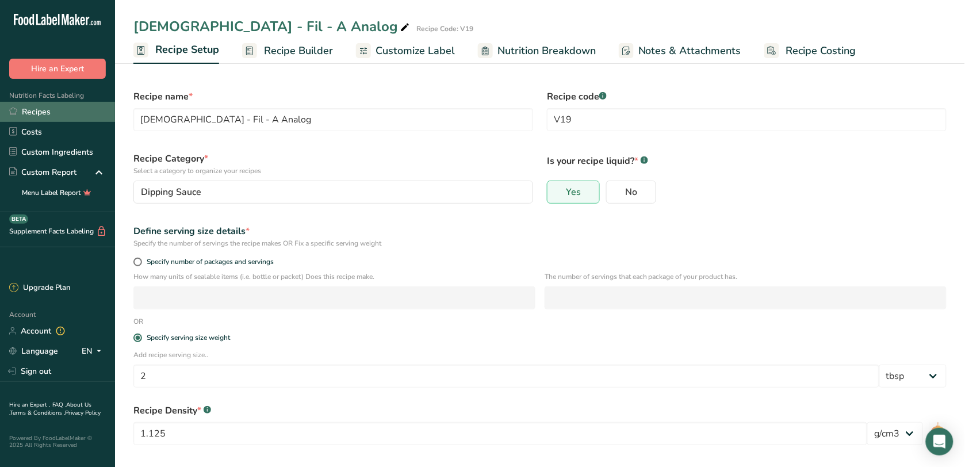
click at [55, 117] on link "Recipes" at bounding box center [57, 112] width 115 height 20
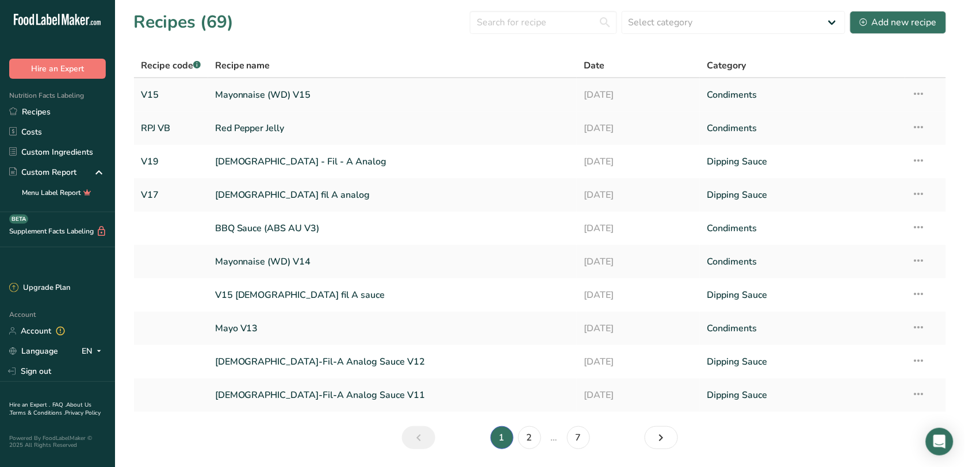
click at [924, 92] on icon at bounding box center [919, 93] width 14 height 21
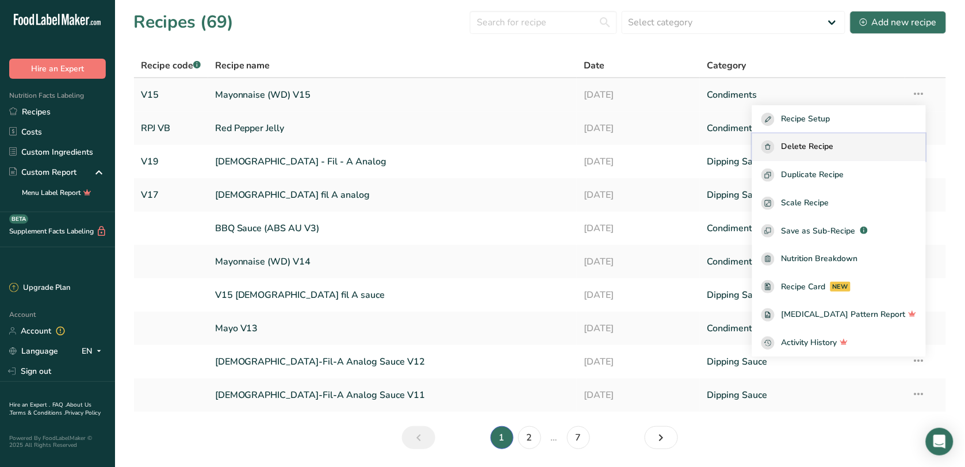
click at [874, 147] on div "Delete Recipe" at bounding box center [838, 146] width 155 height 13
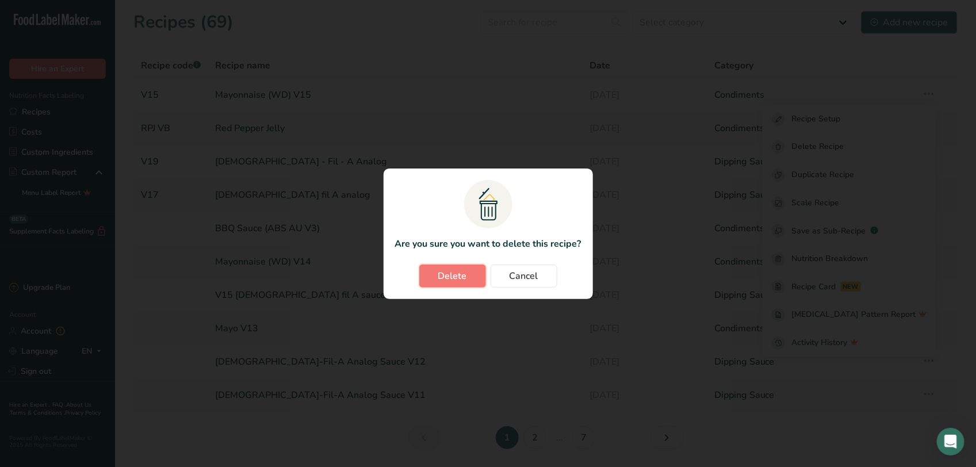
click at [440, 274] on span "Delete" at bounding box center [452, 276] width 29 height 14
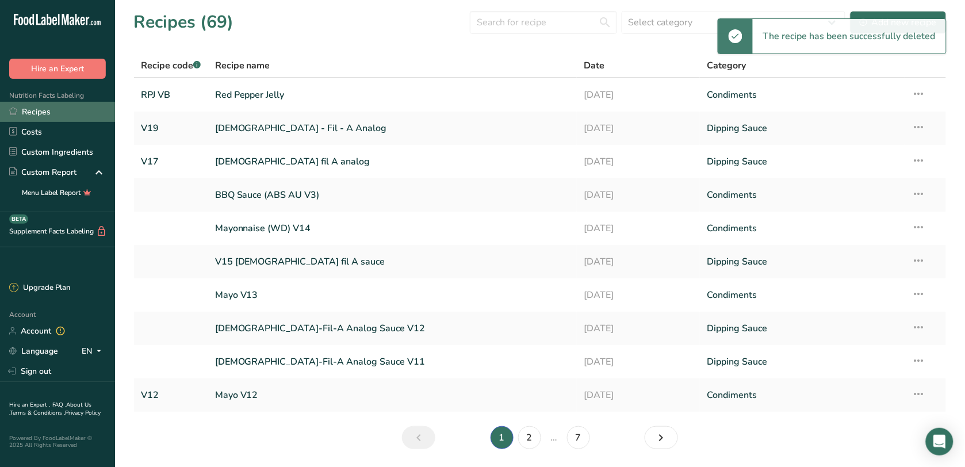
click at [48, 117] on link "Recipes" at bounding box center [57, 112] width 115 height 20
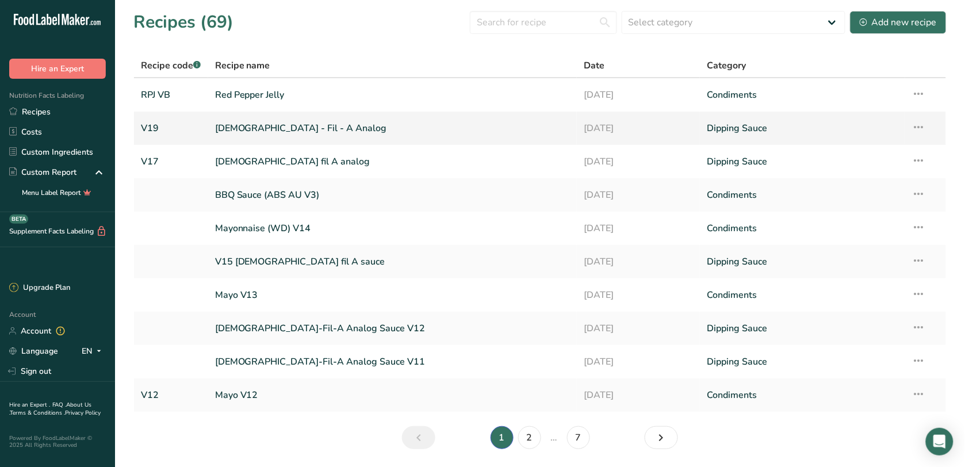
click at [282, 136] on link "[DEMOGRAPHIC_DATA] - Fil - A Analog" at bounding box center [392, 128] width 355 height 24
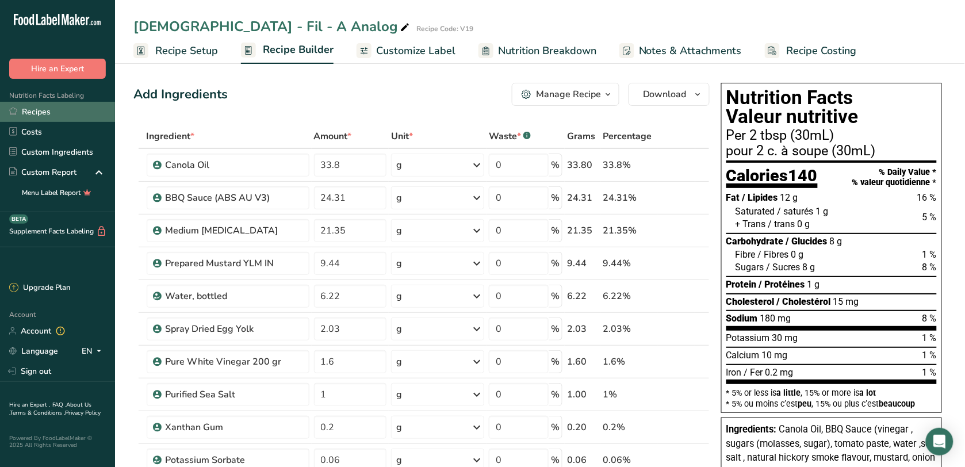
click at [69, 113] on link "Recipes" at bounding box center [57, 112] width 115 height 20
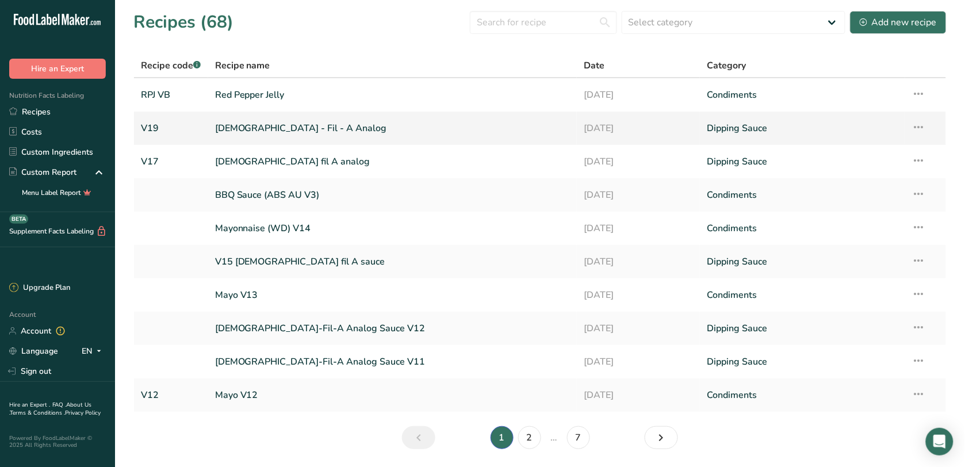
click at [912, 128] on icon at bounding box center [919, 127] width 14 height 21
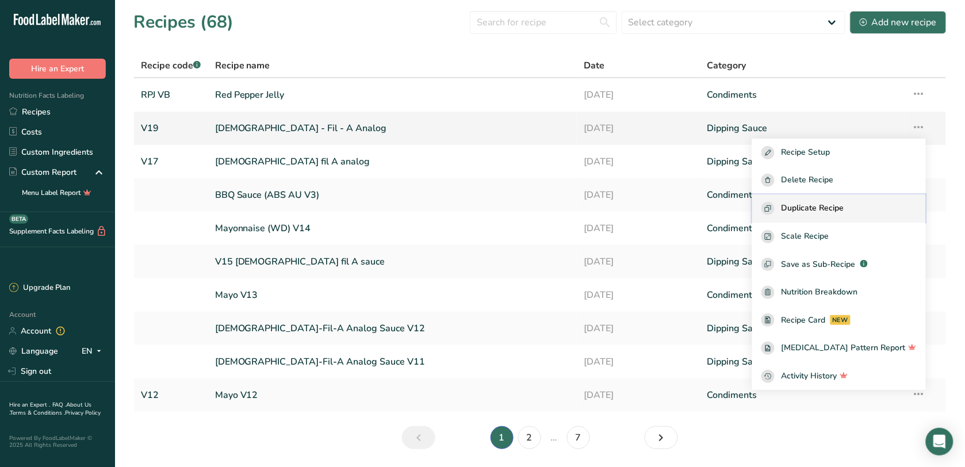
click at [844, 202] on span "Duplicate Recipe" at bounding box center [812, 208] width 63 height 13
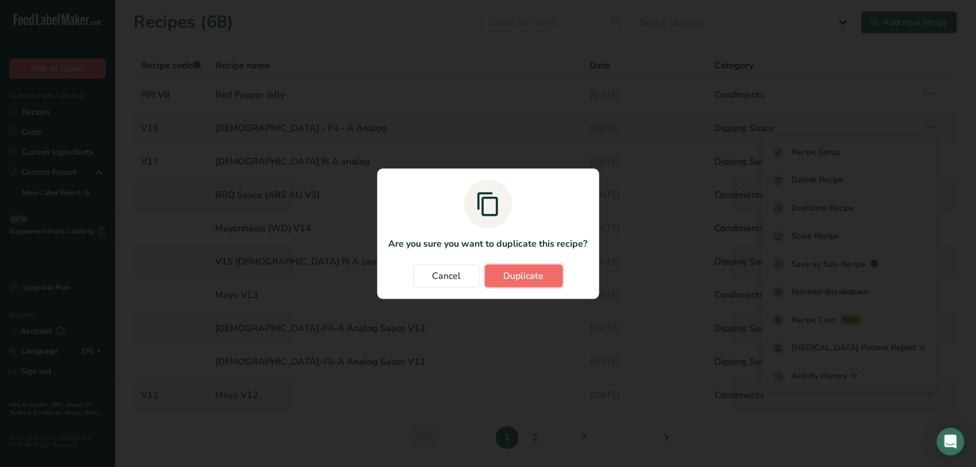
click at [542, 276] on span "Duplicate" at bounding box center [524, 276] width 40 height 14
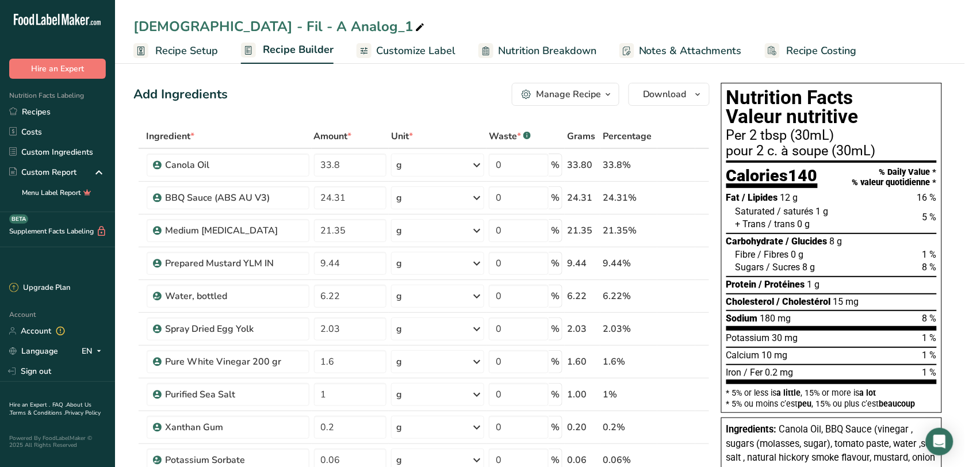
click at [201, 56] on span "Recipe Setup" at bounding box center [186, 51] width 63 height 16
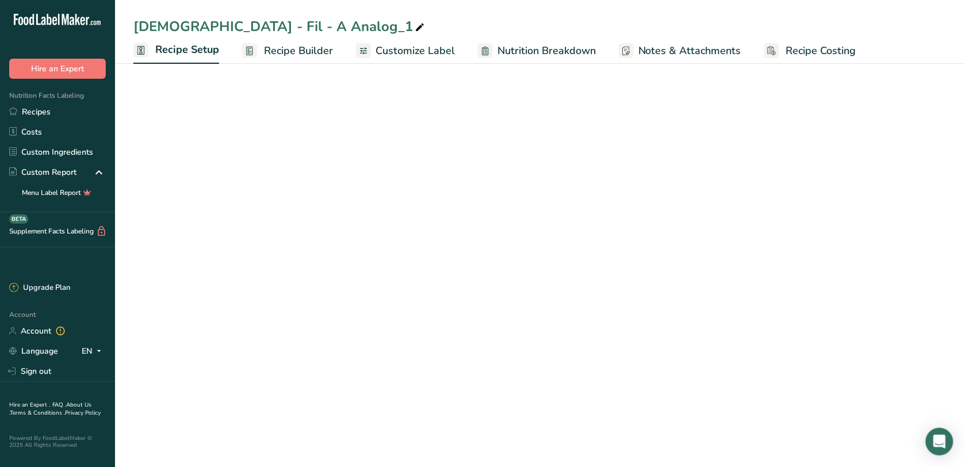
select select "19"
select select "22"
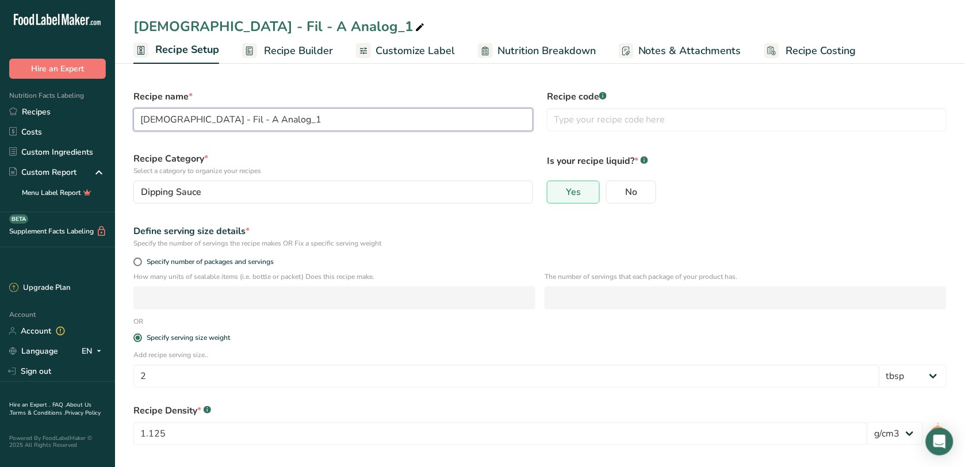
click at [267, 119] on input "Chick - Fil - A Analog_1" at bounding box center [333, 119] width 400 height 23
type input "[DEMOGRAPHIC_DATA] - Fil - A Analog Sauce V20"
click at [578, 116] on input "text" at bounding box center [747, 119] width 400 height 23
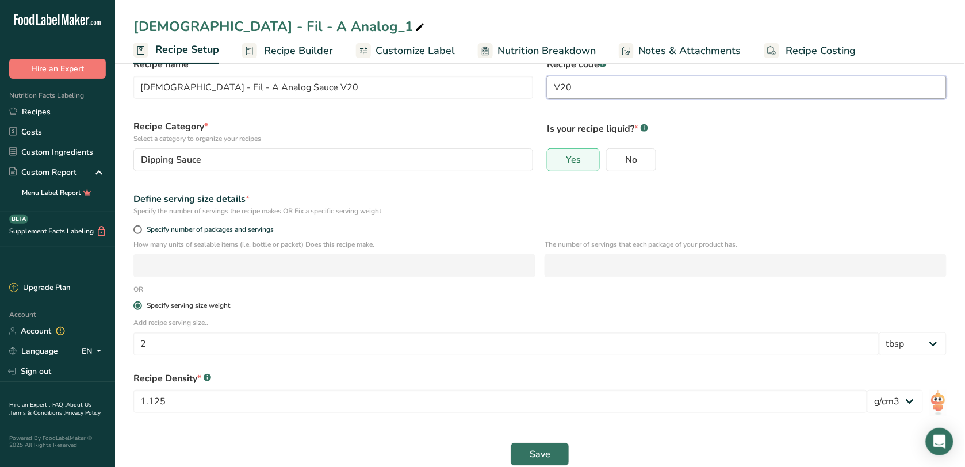
scroll to position [49, 0]
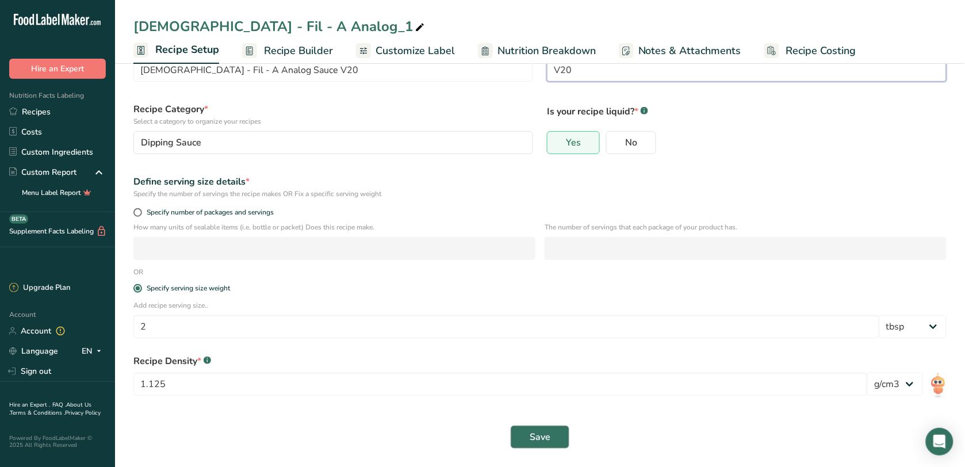
type input "V20"
click at [539, 438] on span "Save" at bounding box center [539, 437] width 21 height 14
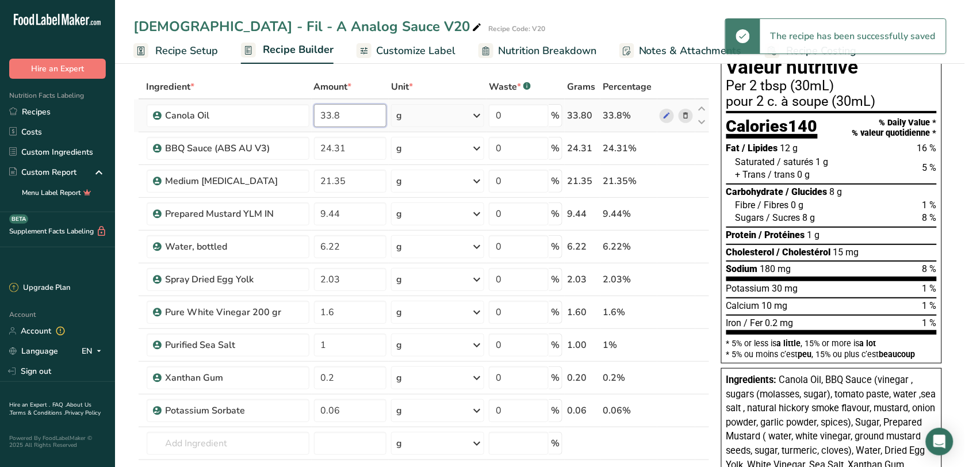
click at [343, 116] on input "33.8" at bounding box center [350, 115] width 73 height 23
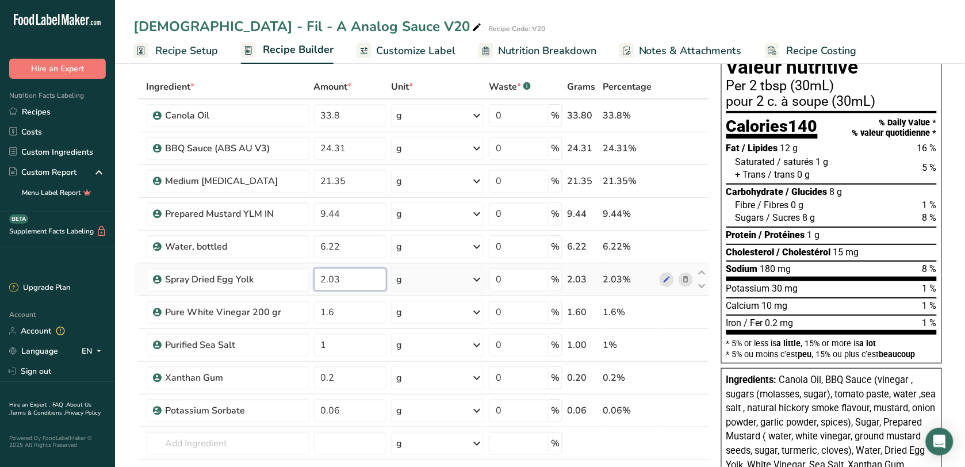
click at [350, 285] on div "Ingredient * Amount * Unit * Waste * .a-a{fill:#347362;}.b-a{fill:#fff;} Grams …" at bounding box center [421, 303] width 576 height 457
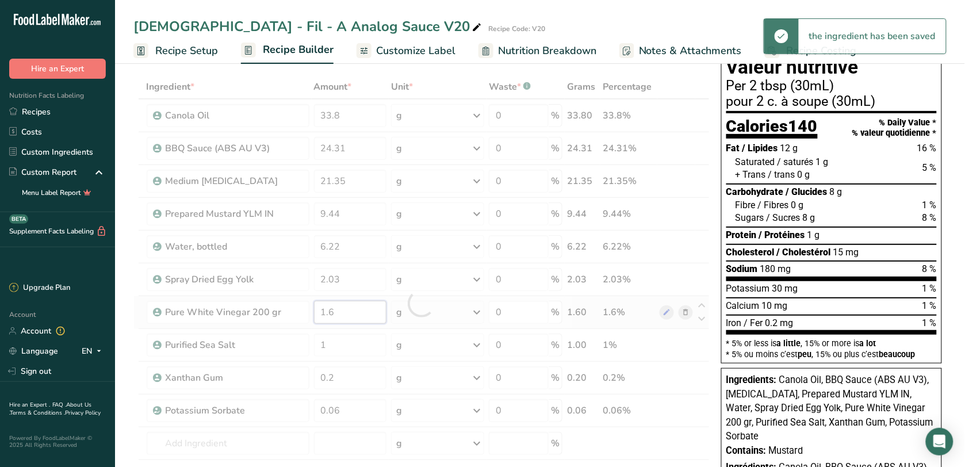
click at [343, 308] on div "Ingredient * Amount * Unit * Waste * .a-a{fill:#347362;}.b-a{fill:#fff;} Grams …" at bounding box center [421, 303] width 576 height 457
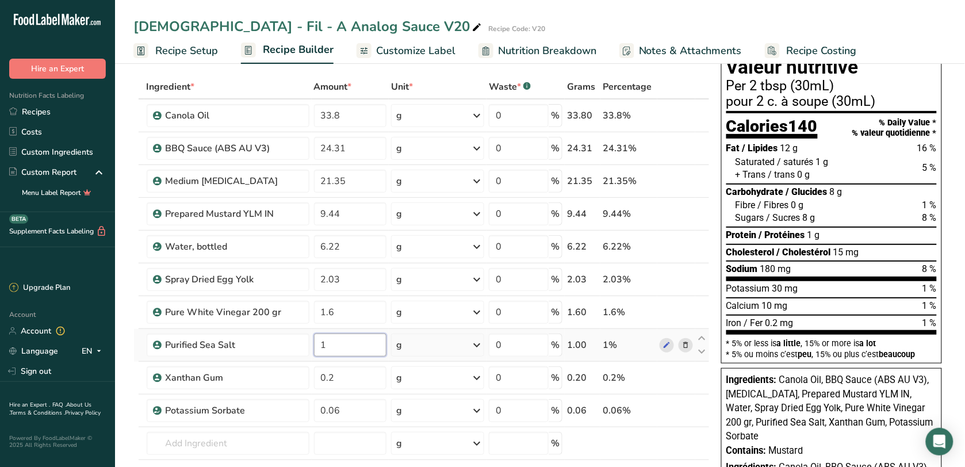
click at [354, 352] on div "Ingredient * Amount * Unit * Waste * .a-a{fill:#347362;}.b-a{fill:#fff;} Grams …" at bounding box center [421, 303] width 576 height 457
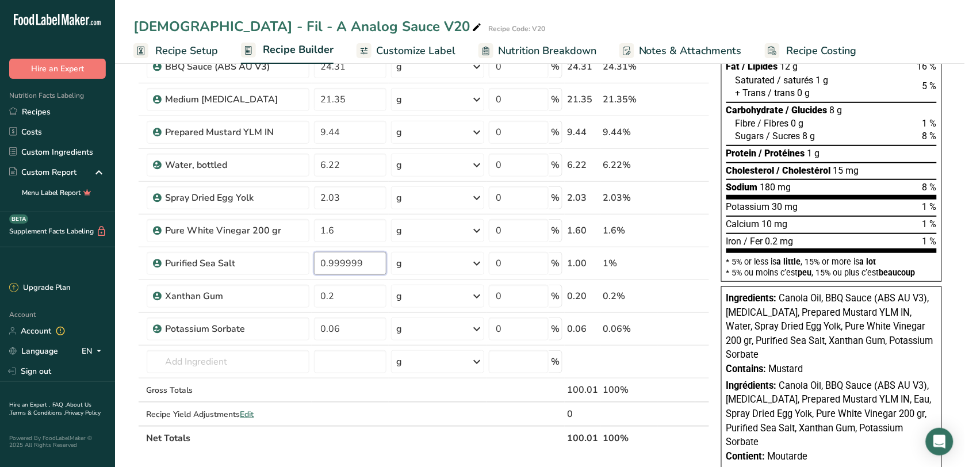
scroll to position [193, 0]
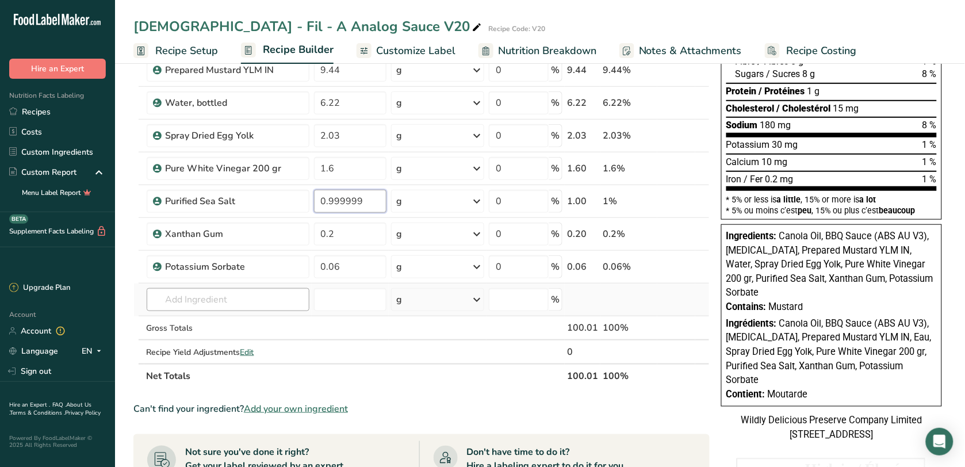
type input "0.999999"
click at [208, 294] on div "Ingredient * Amount * Unit * Waste * .a-a{fill:#347362;}.b-a{fill:#fff;} Grams …" at bounding box center [421, 159] width 576 height 457
type input "E"
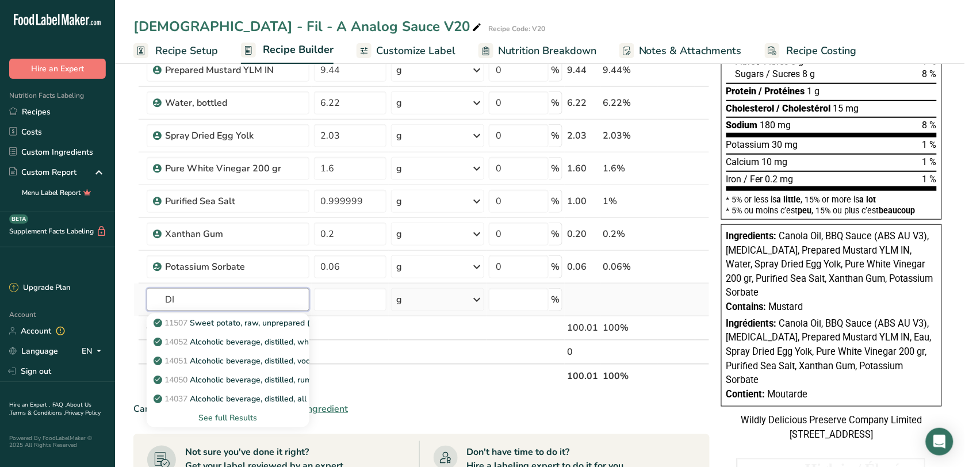
type input "D"
type input "c"
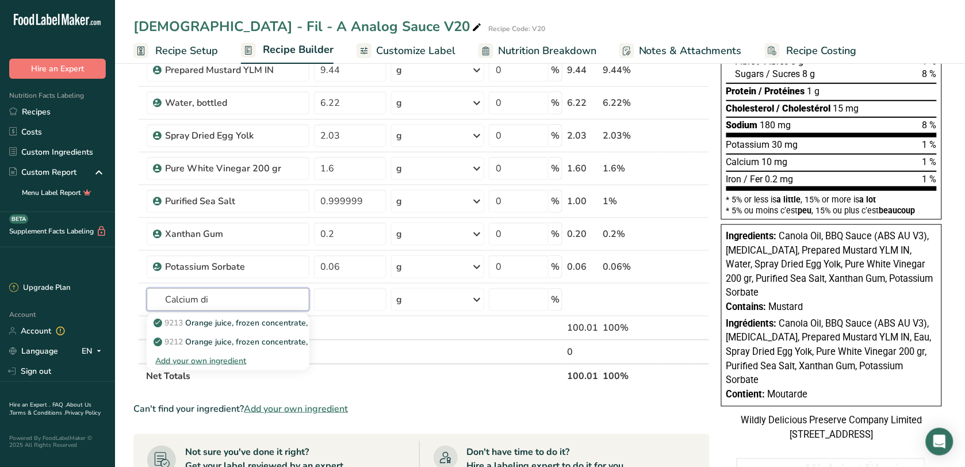
type input "Calcium di"
click at [396, 435] on section "Not sure you've done it right? Get your label reviewed by an expert Get your la…" at bounding box center [421, 474] width 576 height 80
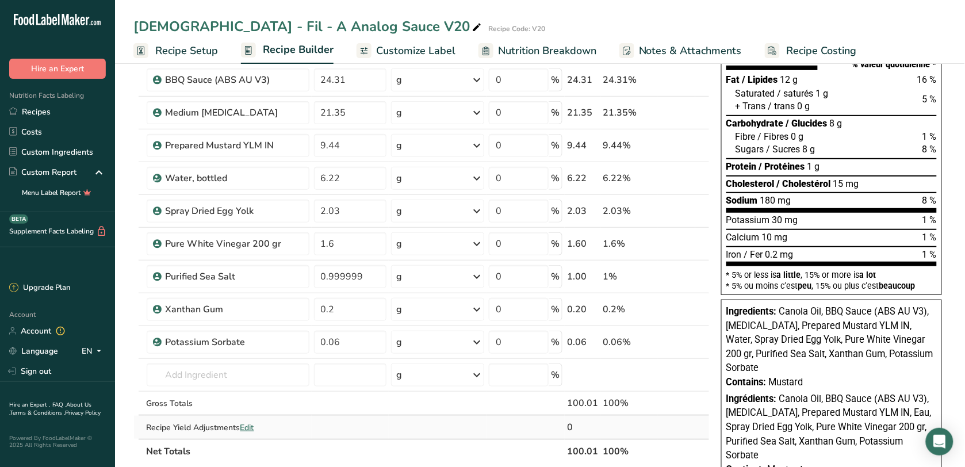
scroll to position [144, 0]
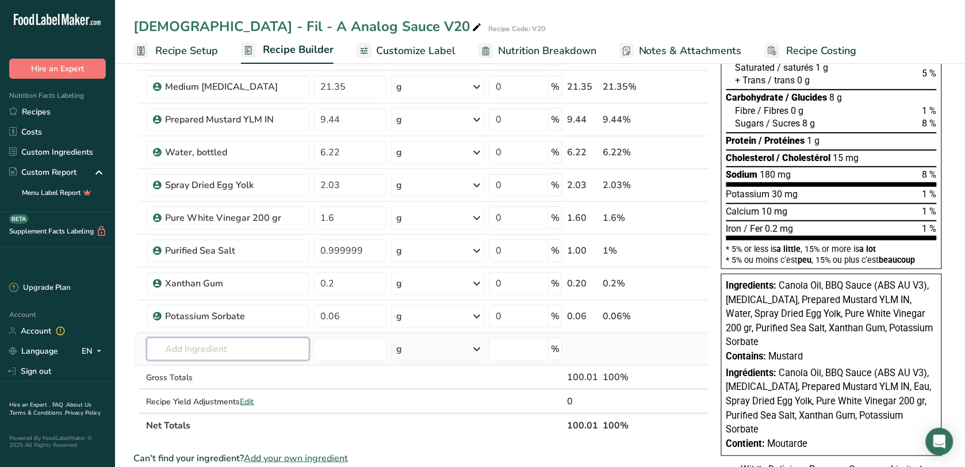
click at [223, 342] on input "text" at bounding box center [228, 348] width 163 height 23
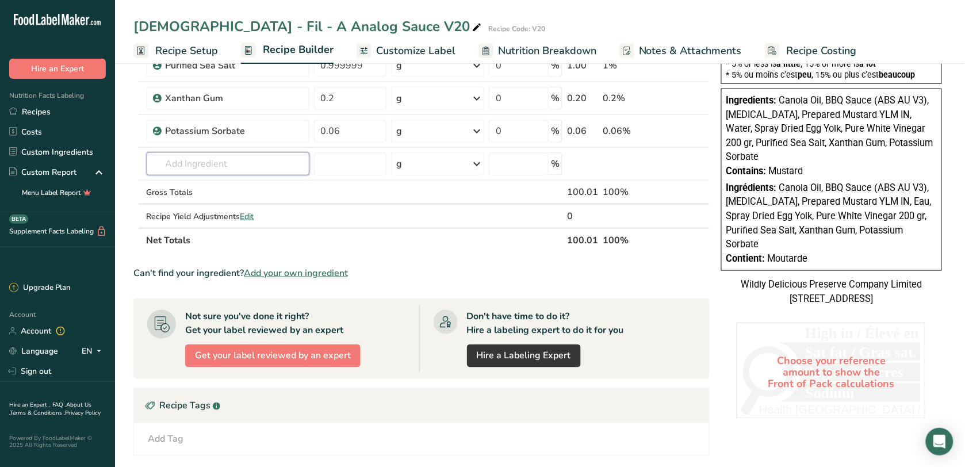
scroll to position [359, 0]
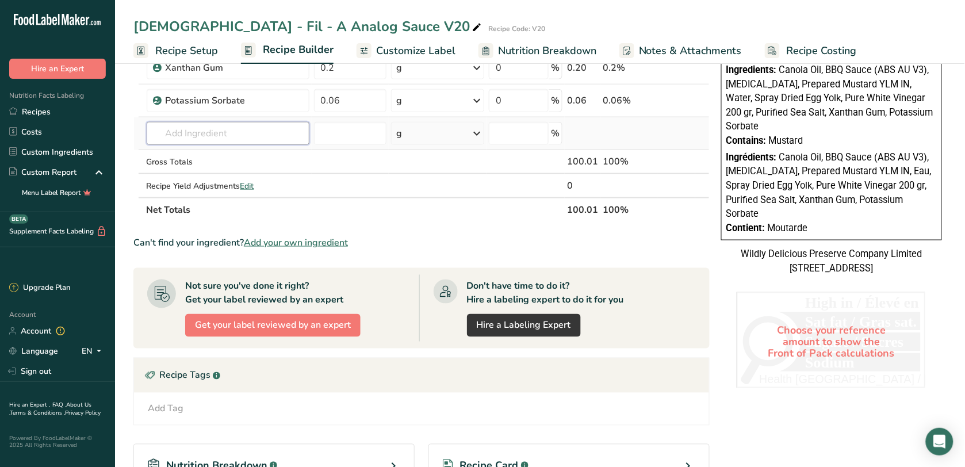
click at [252, 130] on input "text" at bounding box center [228, 133] width 163 height 23
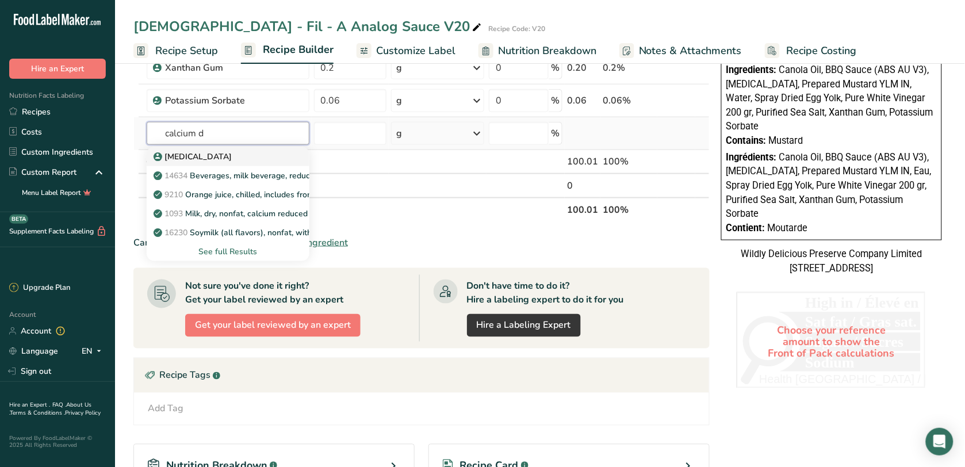
type input "calcium d"
click at [255, 153] on div "[MEDICAL_DATA]" at bounding box center [219, 157] width 126 height 12
type input "[MEDICAL_DATA]"
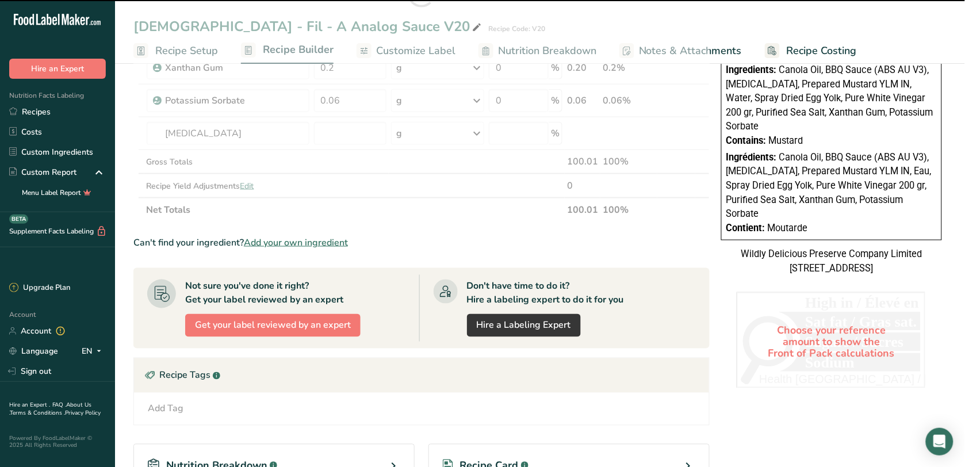
type input "0"
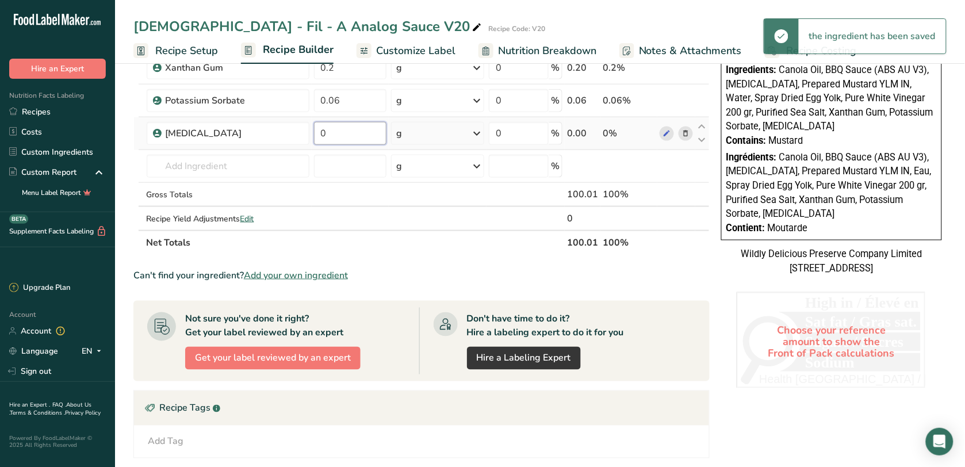
click at [345, 137] on input "0" at bounding box center [350, 133] width 73 height 23
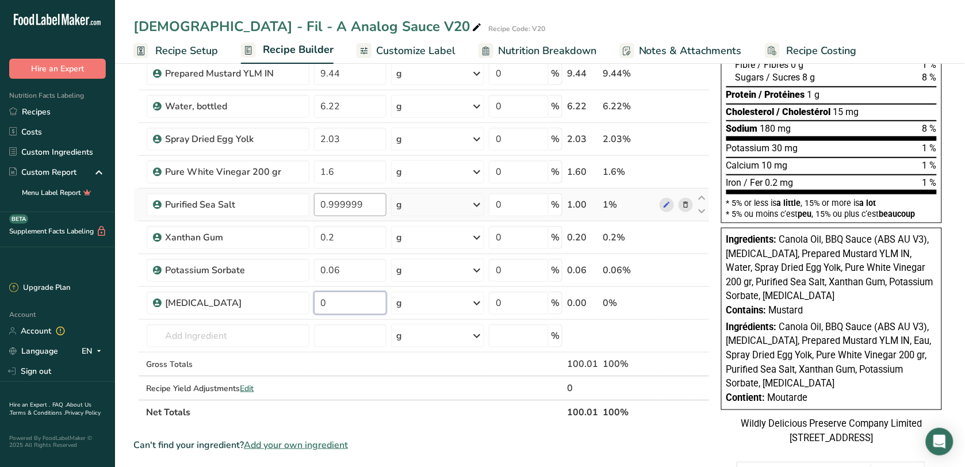
scroll to position [216, 0]
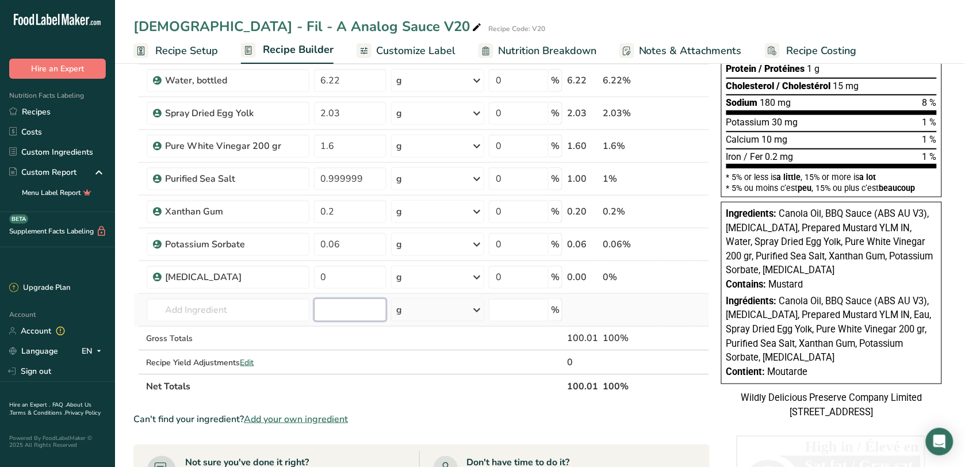
click at [348, 314] on div "Ingredient * Amount * Unit * Waste * .a-a{fill:#347362;}.b-a{fill:#fff;} Grams …" at bounding box center [421, 154] width 576 height 490
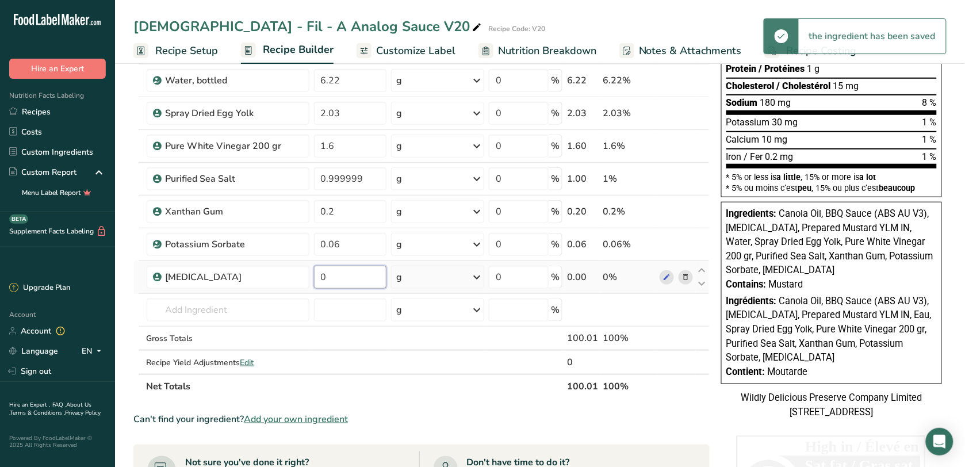
click at [344, 277] on input "0" at bounding box center [350, 277] width 73 height 23
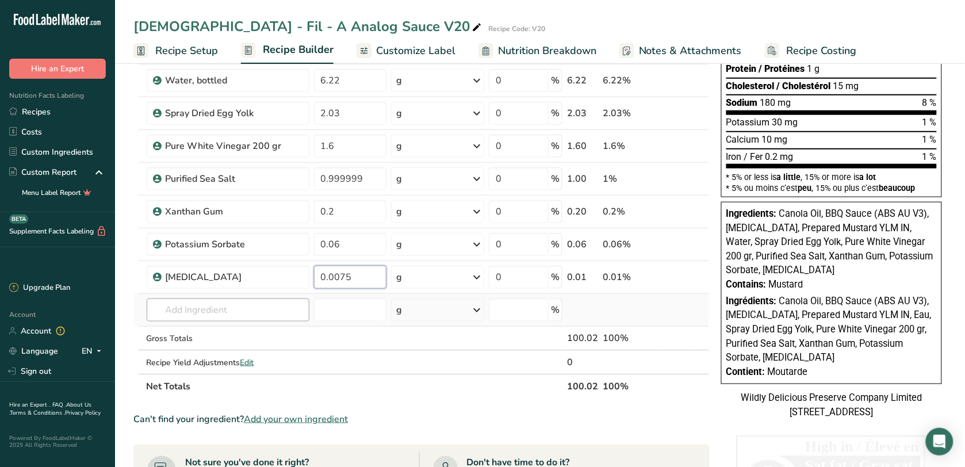
type input "0.0075"
click at [277, 304] on div "Ingredient * Amount * Unit * Waste * .a-a{fill:#347362;}.b-a{fill:#fff;} Grams …" at bounding box center [421, 154] width 576 height 490
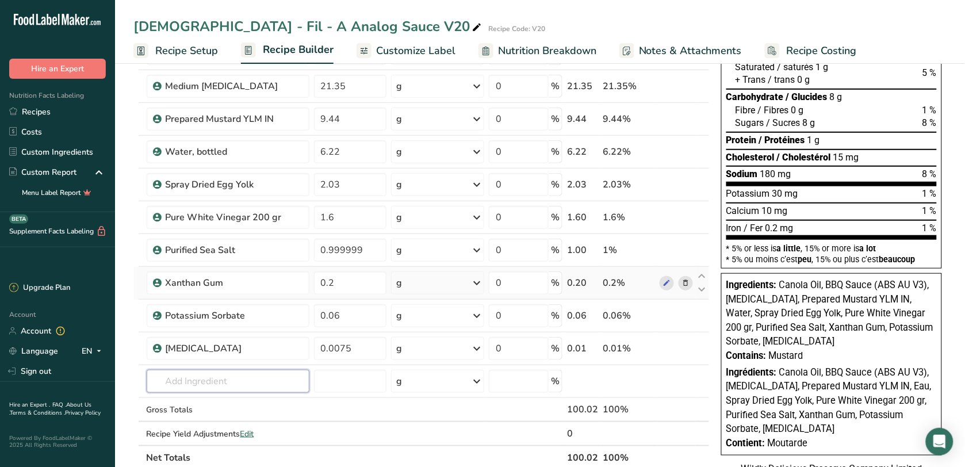
scroll to position [144, 0]
click at [590, 184] on div "2.03" at bounding box center [582, 185] width 31 height 14
click at [350, 191] on input "2.03" at bounding box center [350, 185] width 73 height 23
type input "2.01"
click at [452, 434] on div "Ingredient * Amount * Unit * Waste * .a-a{fill:#347362;}.b-a{fill:#fff;} Grams …" at bounding box center [421, 225] width 576 height 490
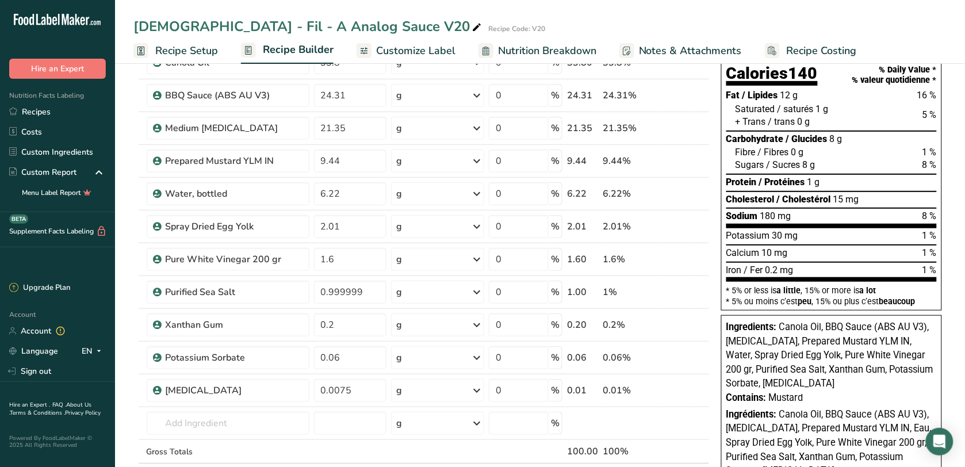
scroll to position [0, 0]
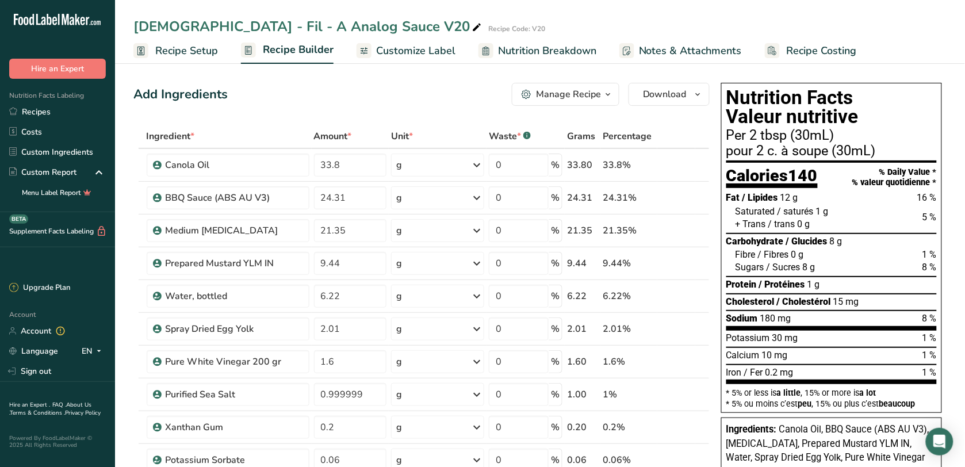
click at [559, 47] on span "Nutrition Breakdown" at bounding box center [547, 51] width 98 height 16
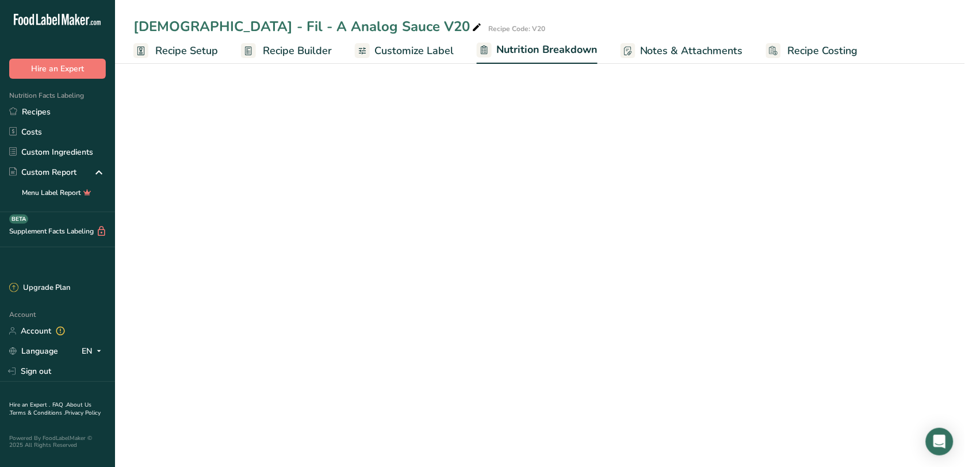
select select "Calories"
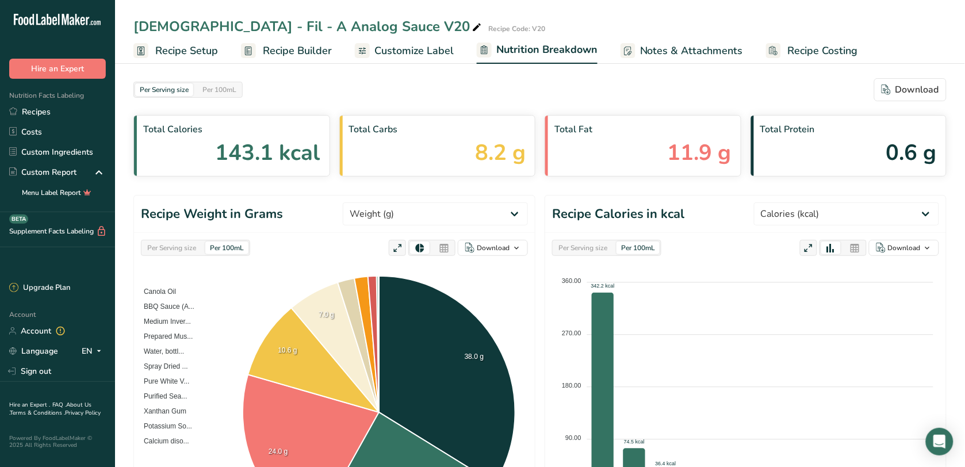
click at [404, 44] on span "Customize Label" at bounding box center [413, 51] width 79 height 16
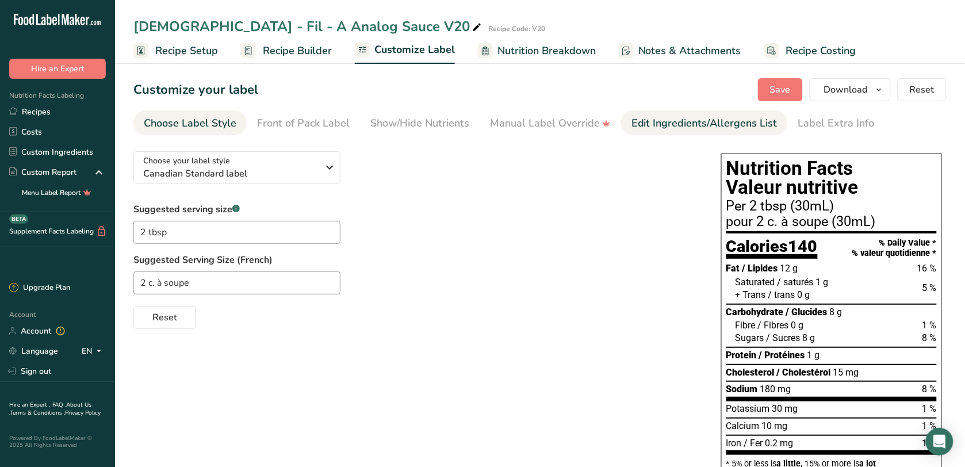
click at [636, 125] on div "Edit Ingredients/Allergens List" at bounding box center [704, 124] width 146 height 16
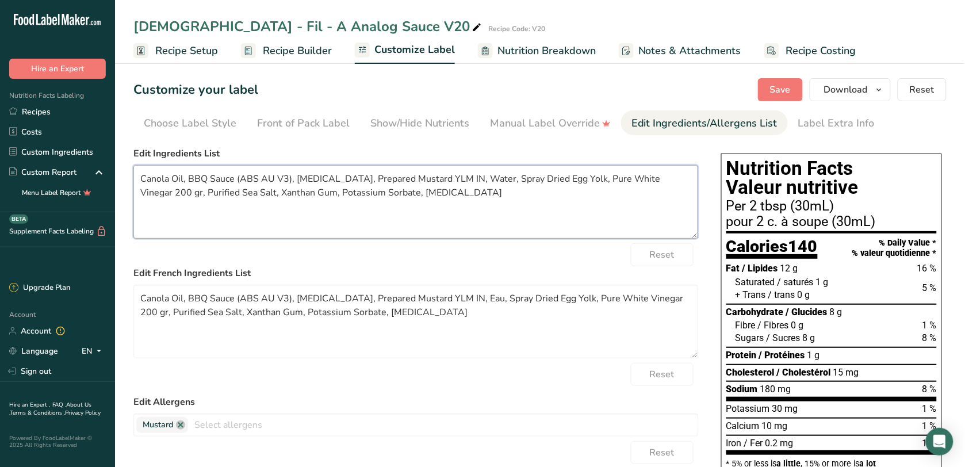
drag, startPoint x: 559, startPoint y: 197, endPoint x: 136, endPoint y: 173, distance: 423.8
click at [136, 173] on textarea "Canola Oil, BBQ Sauce (ABS AU V3), Invert sugar, Prepared Mustard YLM IN, Water…" at bounding box center [415, 202] width 565 height 74
paste textarea "vinegar , sugars (molasses, sugar), tomato paste, water ,sea salt , natural hic…"
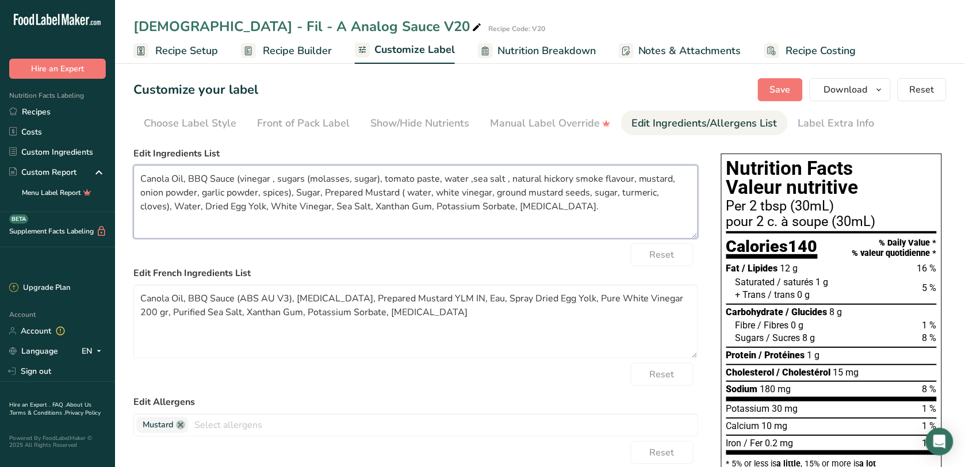
drag, startPoint x: 602, startPoint y: 213, endPoint x: 118, endPoint y: 175, distance: 485.5
click at [118, 175] on section "Customize your label Save Download Choose what to show on your downloaded label…" at bounding box center [540, 398] width 850 height 676
type textarea "Canola Oil, BBQ Sauce (vinegar , sugars (molasses, sugar), tomato paste, water …"
drag, startPoint x: 496, startPoint y: 325, endPoint x: 136, endPoint y: 290, distance: 362.2
click at [136, 290] on textarea "Canola Oil, BBQ Sauce (ABS AU V3), Invert sugar, Prepared Mustard YLM IN, Eau, …" at bounding box center [415, 322] width 565 height 74
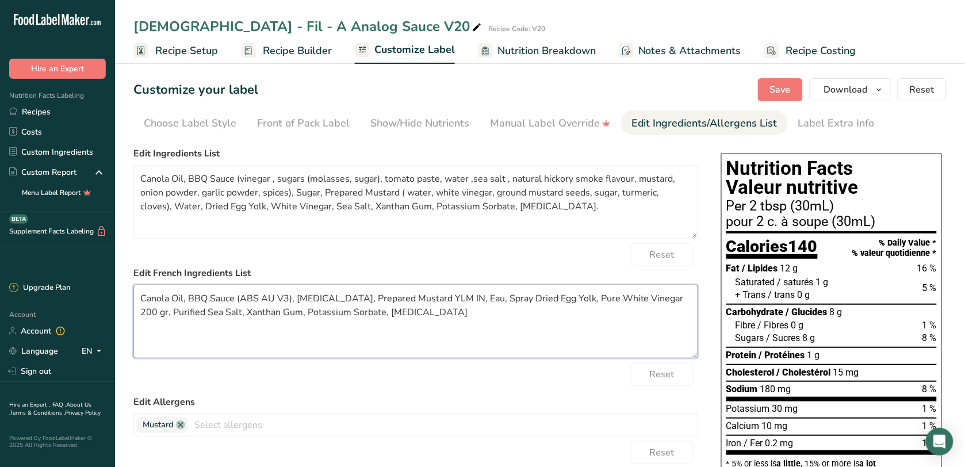
paste textarea "vinegar , sugars (molasses, sugar), tomato paste, water ,sea salt , natural hic…"
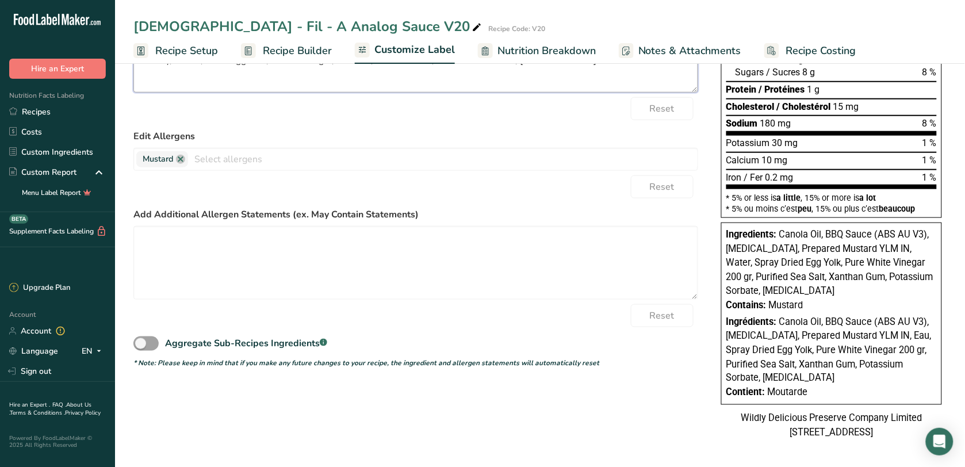
scroll to position [279, 0]
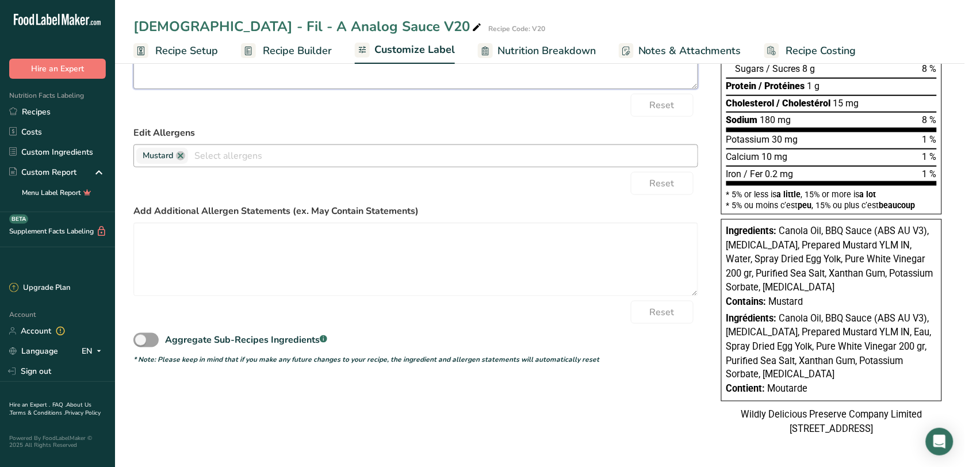
type textarea "Canola Oil, BBQ Sauce (vinegar , sugars (molasses, sugar), tomato paste, water …"
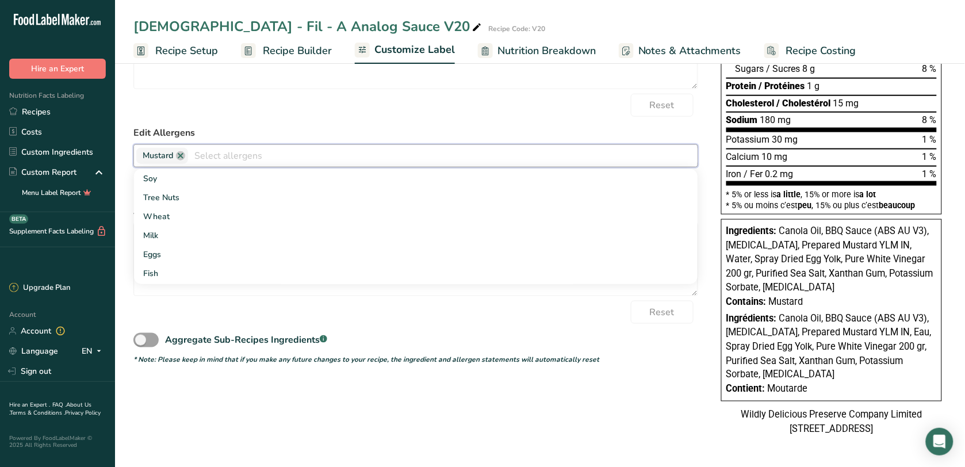
click at [347, 147] on input "text" at bounding box center [442, 156] width 509 height 18
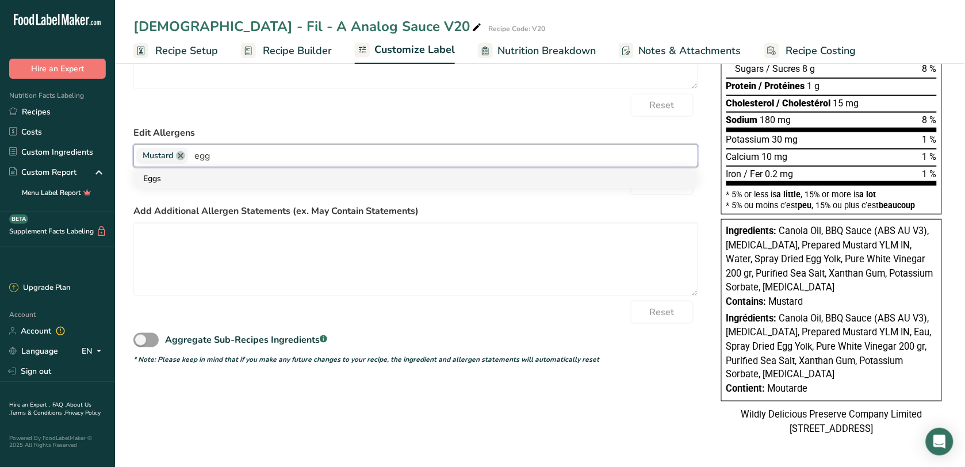
type input "egg"
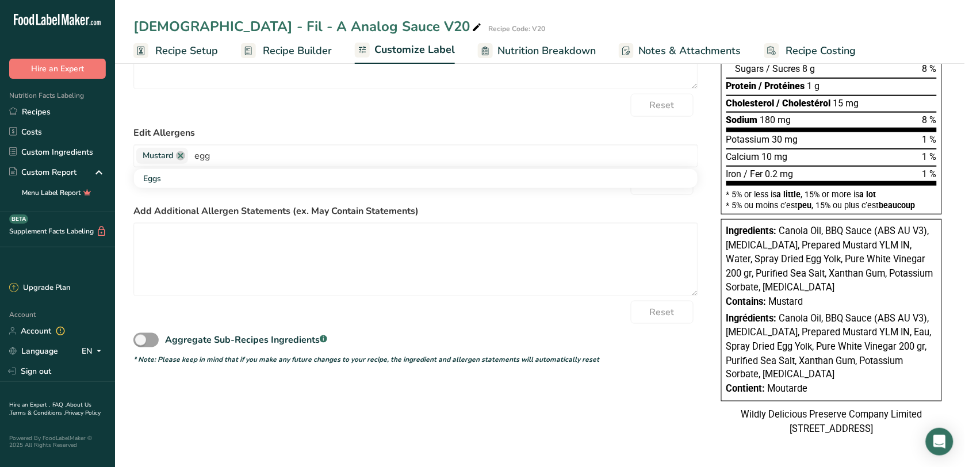
click at [211, 169] on link "Eggs" at bounding box center [415, 178] width 563 height 19
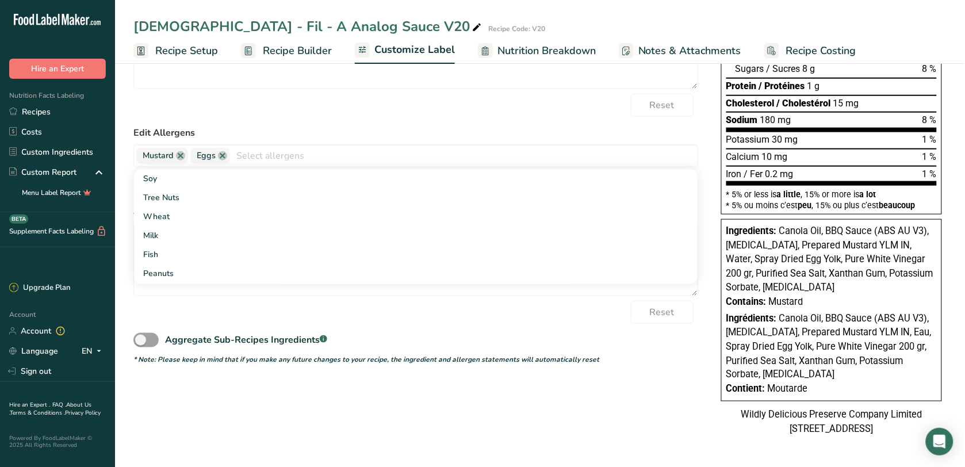
click at [302, 126] on label "Edit Allergens" at bounding box center [415, 133] width 565 height 14
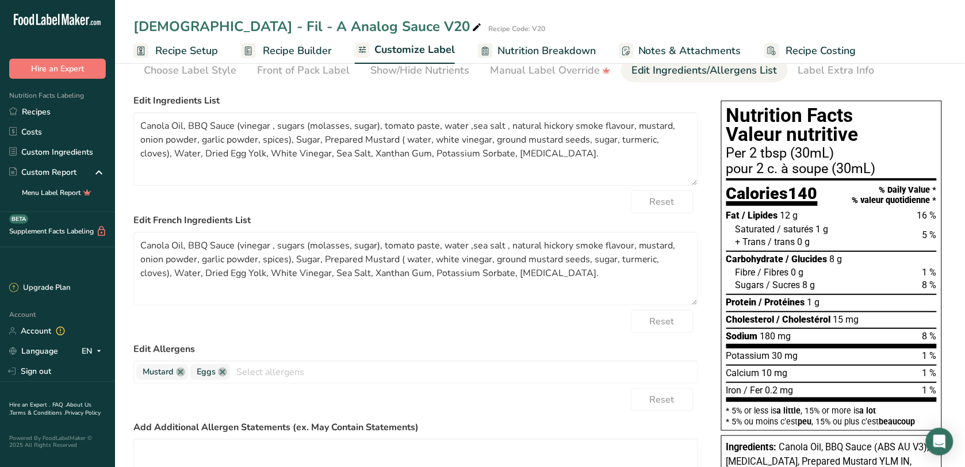
scroll to position [0, 0]
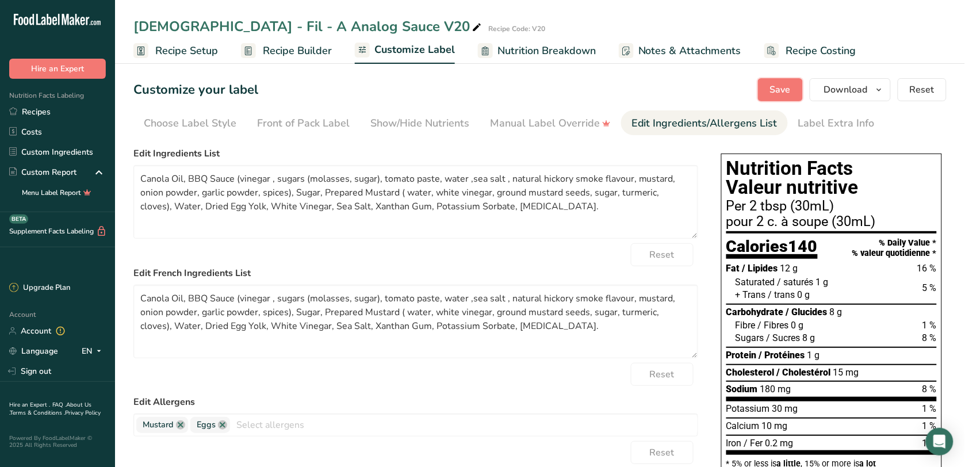
click at [779, 91] on span "Save" at bounding box center [780, 90] width 21 height 14
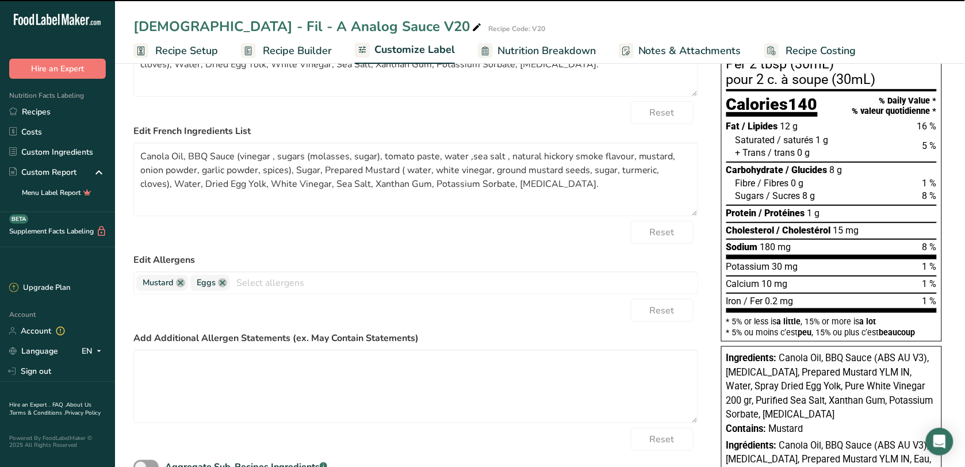
type textarea "Canola Oil, BBQ Sauce (vinegar , sugars (molasses, sugar), tomato paste, water …"
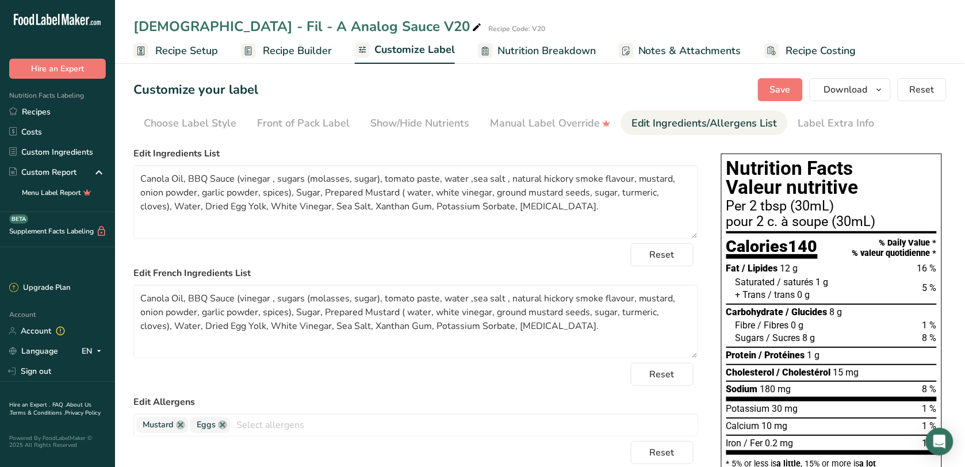
click at [188, 53] on span "Recipe Setup" at bounding box center [186, 51] width 63 height 16
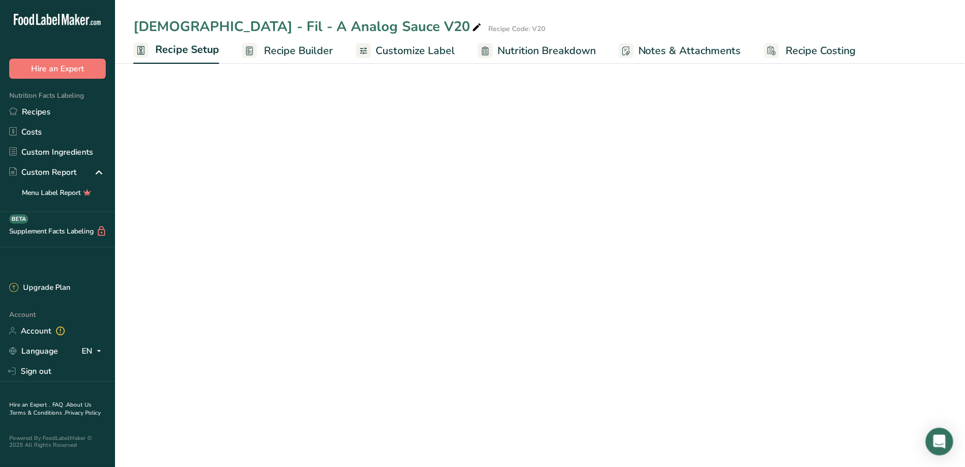
select select "19"
select select "22"
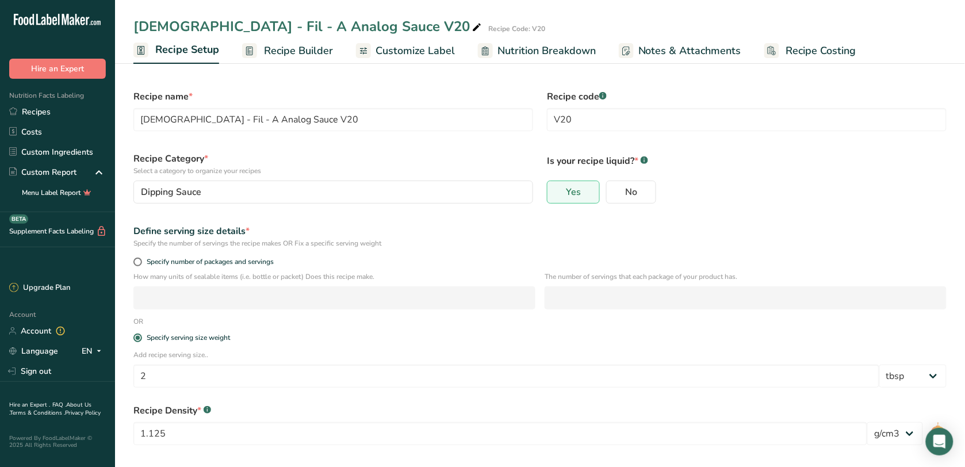
click at [314, 52] on span "Recipe Builder" at bounding box center [298, 51] width 69 height 16
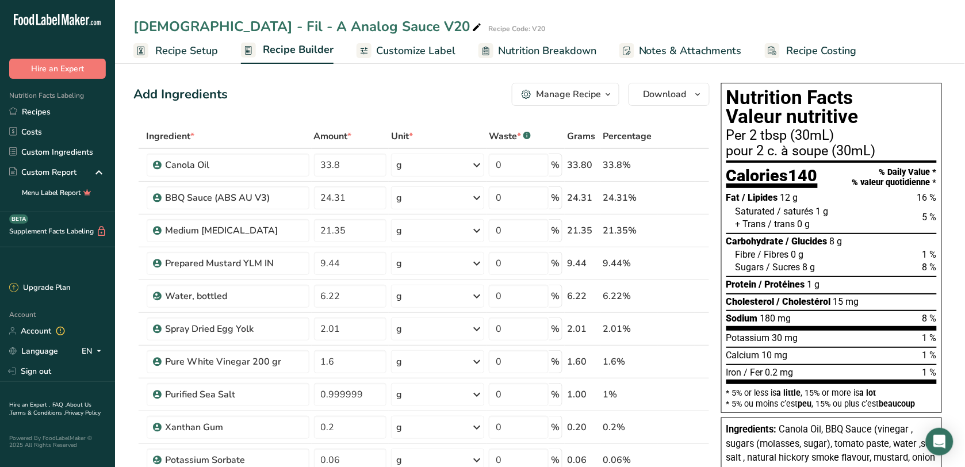
click at [427, 55] on span "Customize Label" at bounding box center [415, 51] width 79 height 16
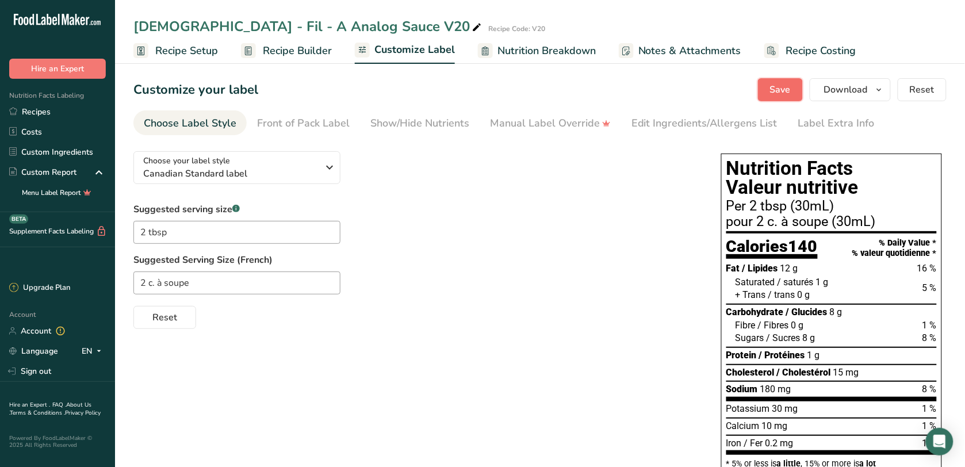
click at [794, 86] on button "Save" at bounding box center [780, 89] width 45 height 23
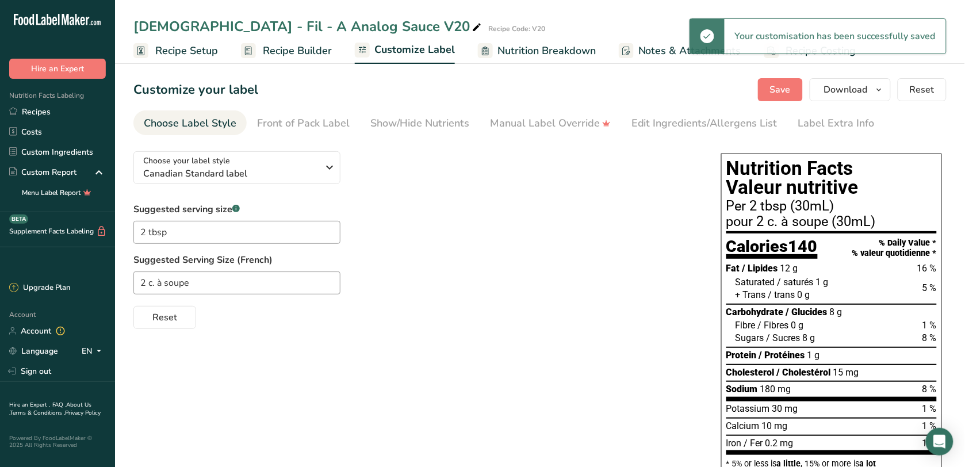
click at [210, 48] on span "Recipe Setup" at bounding box center [186, 51] width 63 height 16
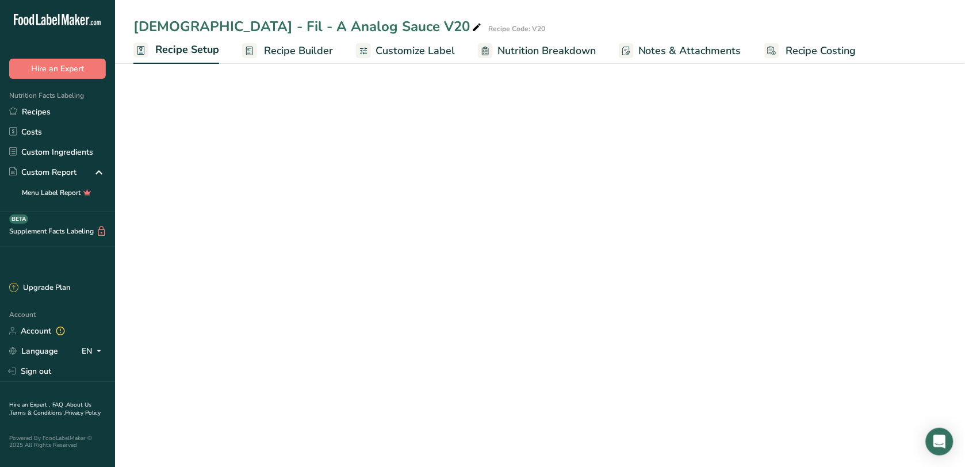
select select "19"
select select "22"
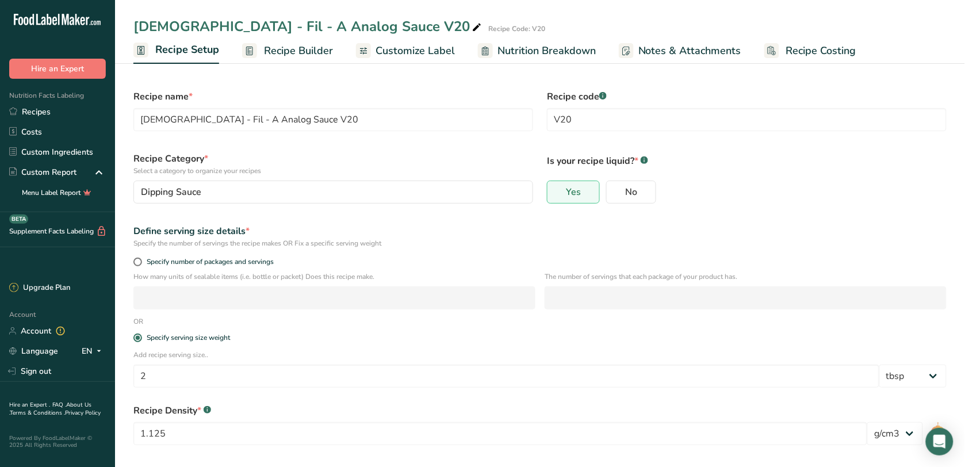
click at [302, 55] on span "Recipe Builder" at bounding box center [298, 51] width 69 height 16
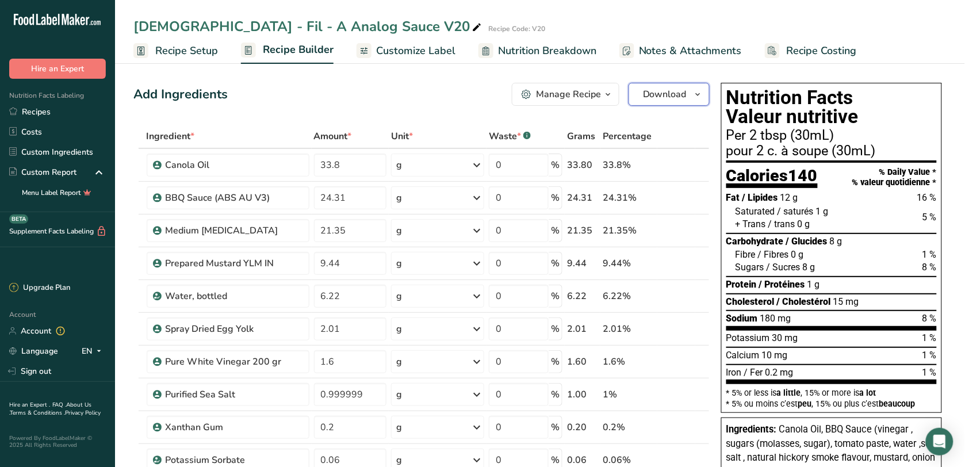
click at [646, 93] on span "Download" at bounding box center [665, 94] width 44 height 14
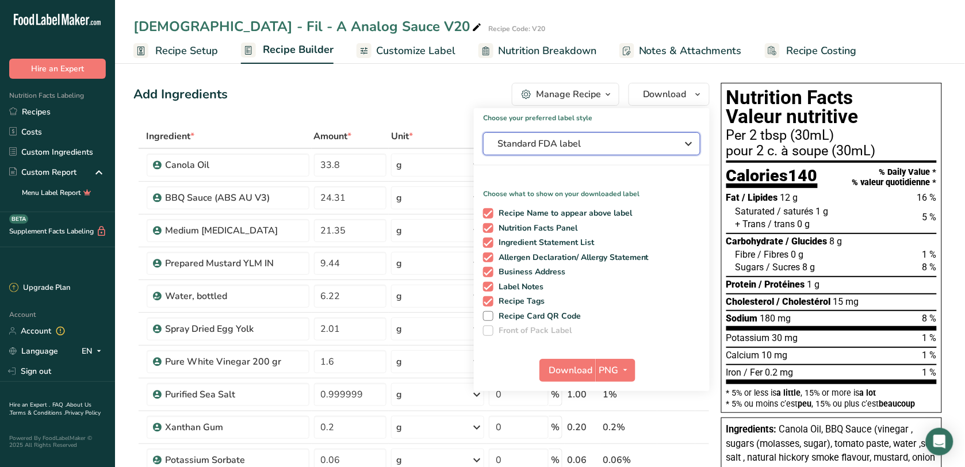
click at [565, 147] on span "Standard FDA label" at bounding box center [583, 144] width 172 height 14
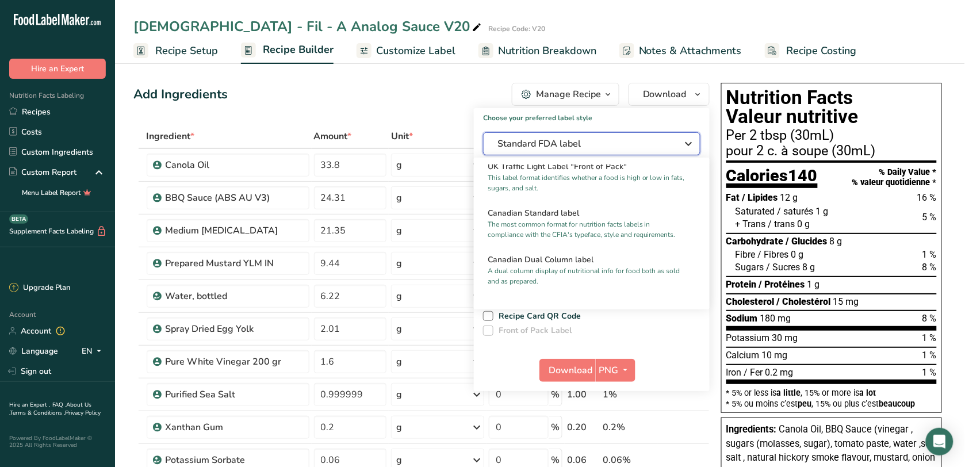
scroll to position [431, 0]
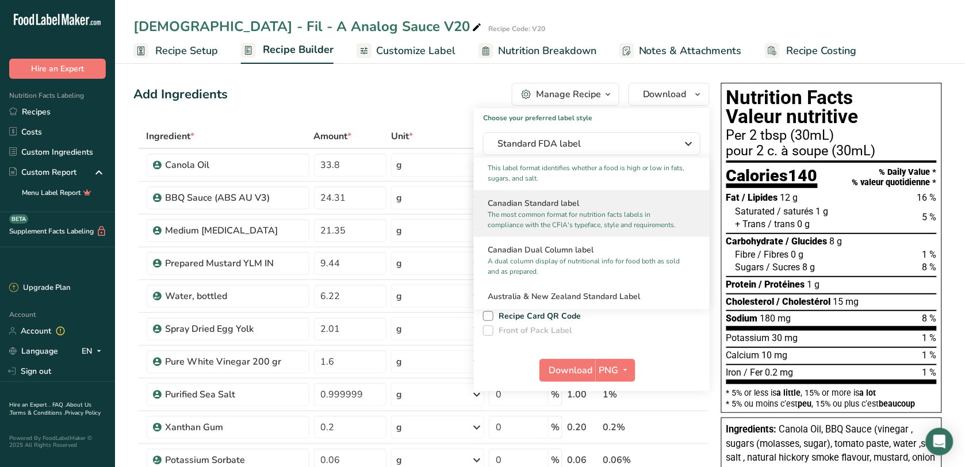
click at [573, 209] on h2 "Canadian Standard label" at bounding box center [592, 203] width 208 height 12
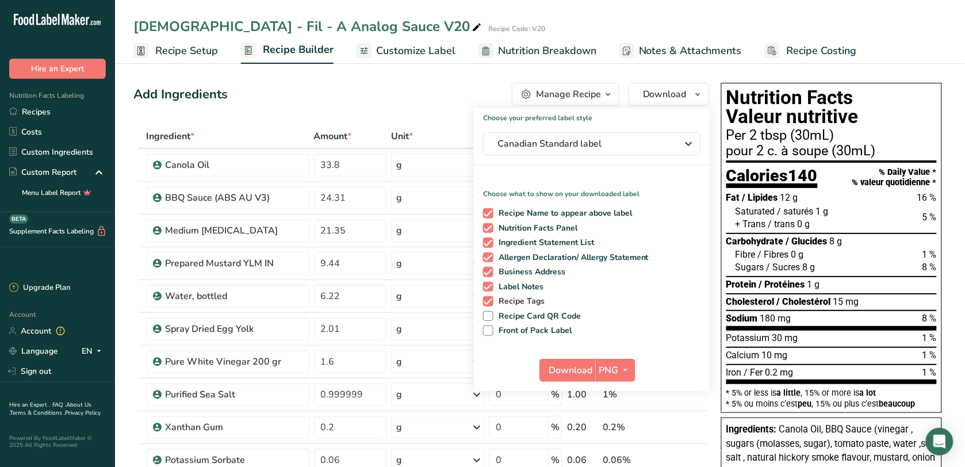
click at [532, 298] on span "Recipe Tags" at bounding box center [519, 301] width 52 height 10
click at [490, 298] on input "Recipe Tags" at bounding box center [486, 300] width 7 height 7
checkbox input "false"
drag, startPoint x: 532, startPoint y: 283, endPoint x: 532, endPoint y: 272, distance: 11.5
click at [532, 283] on span "Label Notes" at bounding box center [518, 287] width 51 height 10
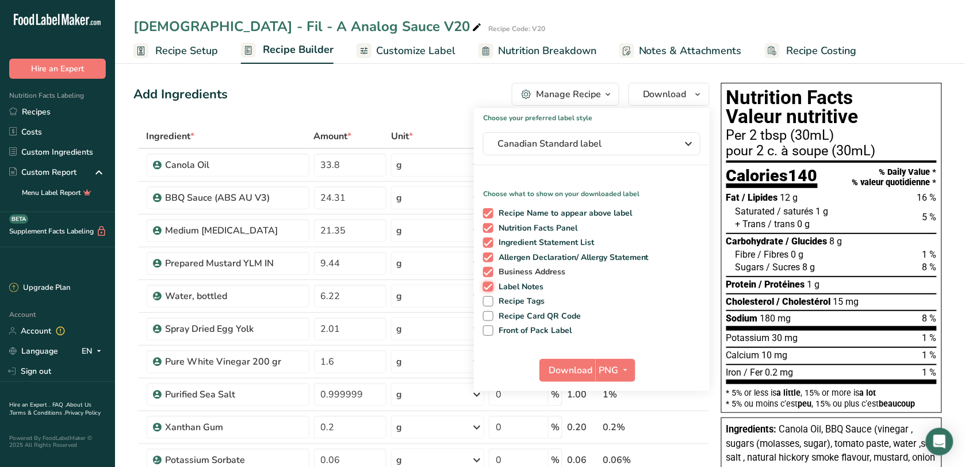
click at [490, 283] on input "Label Notes" at bounding box center [486, 286] width 7 height 7
checkbox input "false"
click at [535, 267] on span "Business Address" at bounding box center [529, 272] width 72 height 10
click at [490, 268] on input "Business Address" at bounding box center [486, 271] width 7 height 7
checkbox input "false"
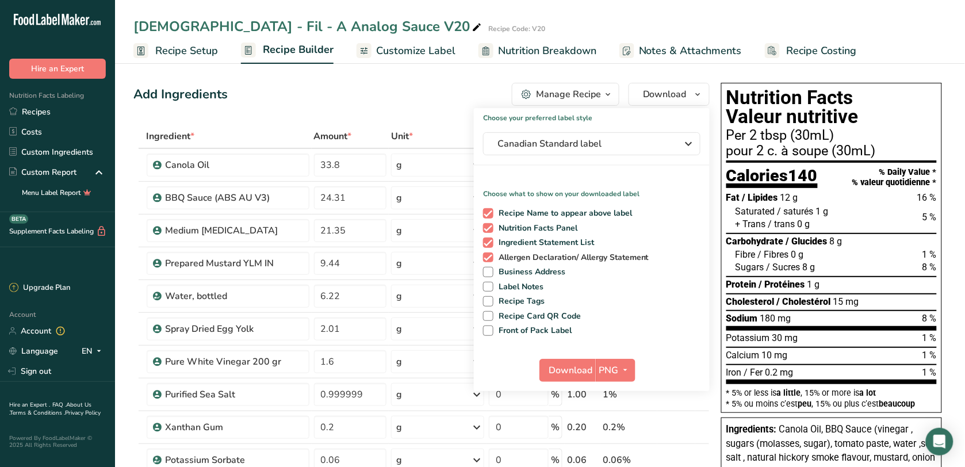
click at [538, 255] on span "Allergen Declaration/ Allergy Statement" at bounding box center [571, 257] width 156 height 10
click at [490, 255] on input "Allergen Declaration/ Allergy Statement" at bounding box center [486, 257] width 7 height 7
checkbox input "false"
click at [553, 209] on span "Recipe Name to appear above label" at bounding box center [562, 213] width 139 height 10
click at [490, 209] on input "Recipe Name to appear above label" at bounding box center [486, 212] width 7 height 7
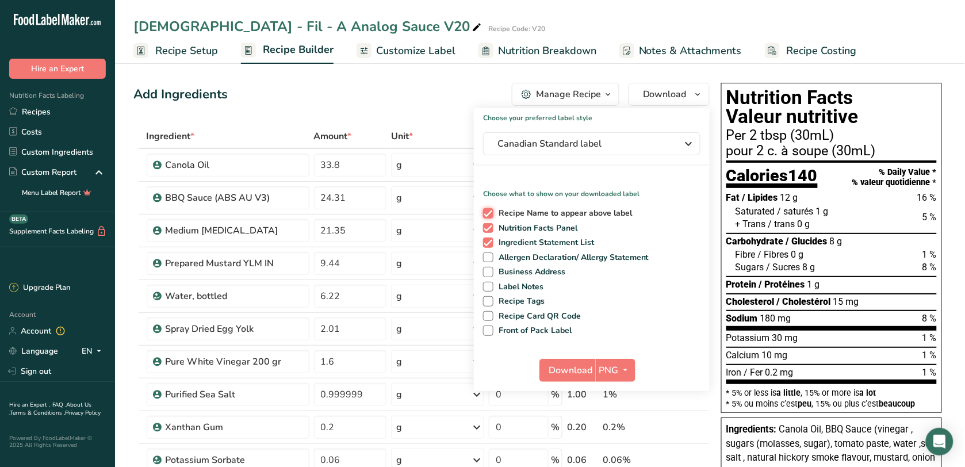
checkbox input "false"
click at [585, 237] on span "Ingredient Statement List" at bounding box center [543, 242] width 101 height 10
click at [490, 239] on input "Ingredient Statement List" at bounding box center [486, 242] width 7 height 7
checkbox input "false"
click at [576, 366] on span "Download" at bounding box center [571, 370] width 44 height 14
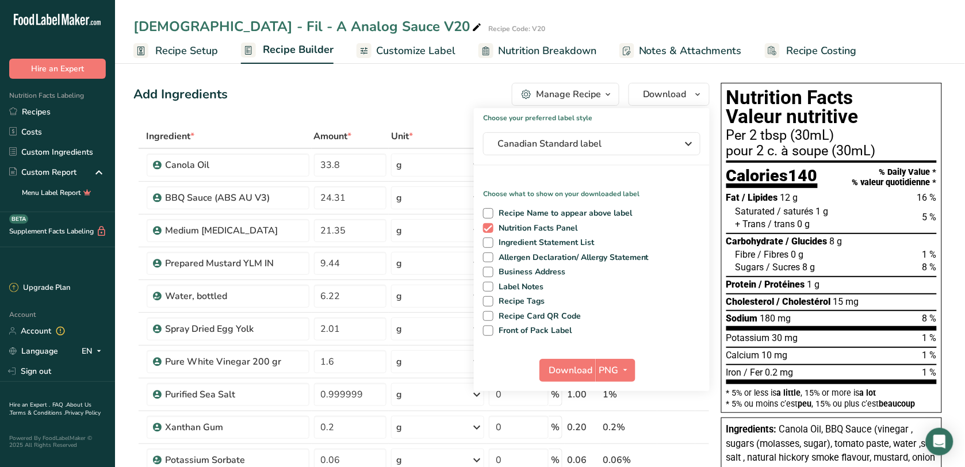
click at [425, 105] on div "Add Ingredients Manage Recipe Delete Recipe Duplicate Recipe Scale Recipe Save …" at bounding box center [421, 94] width 576 height 23
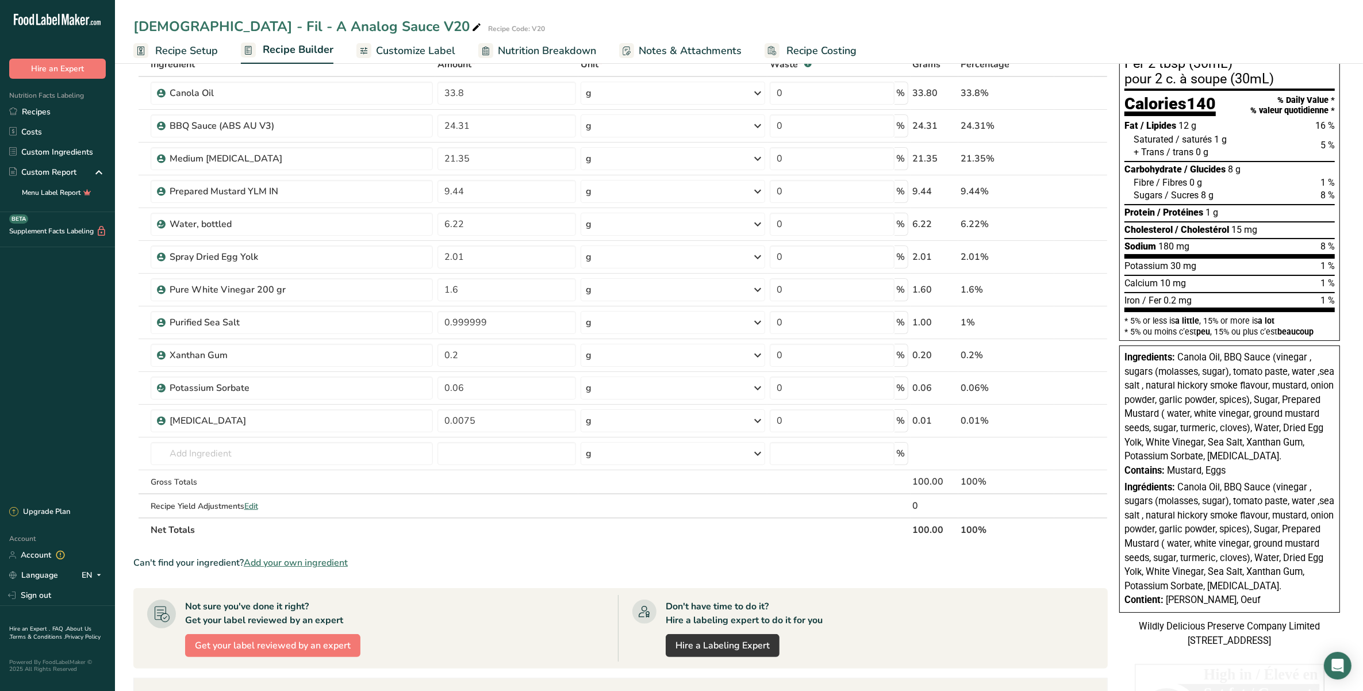
scroll to position [0, 0]
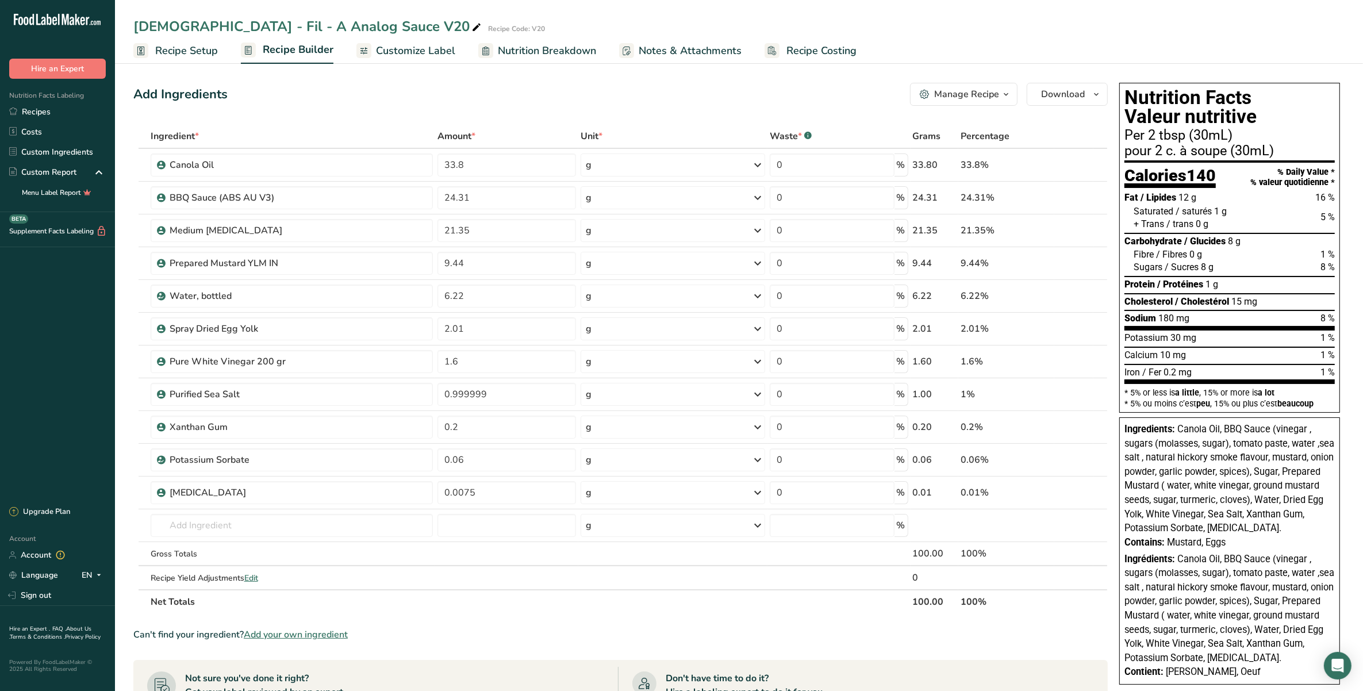
click at [964, 466] on span "Canola Oil, BBQ Sauce (vinegar , sugars (molasses, sugar), tomato paste, water …" at bounding box center [1229, 479] width 210 height 110
drag, startPoint x: 1185, startPoint y: 441, endPoint x: 1311, endPoint y: 535, distance: 157.3
click at [964, 466] on div "Ingredients: Canola Oil, BBQ Sauce (vinegar , sugars (molasses, sugar), tomato …" at bounding box center [1229, 479] width 210 height 113
copy span "Canola Oil, BBQ Sauce (vinegar , sugars (molasses, sugar), tomato paste, water …"
